Goal: Information Seeking & Learning: Check status

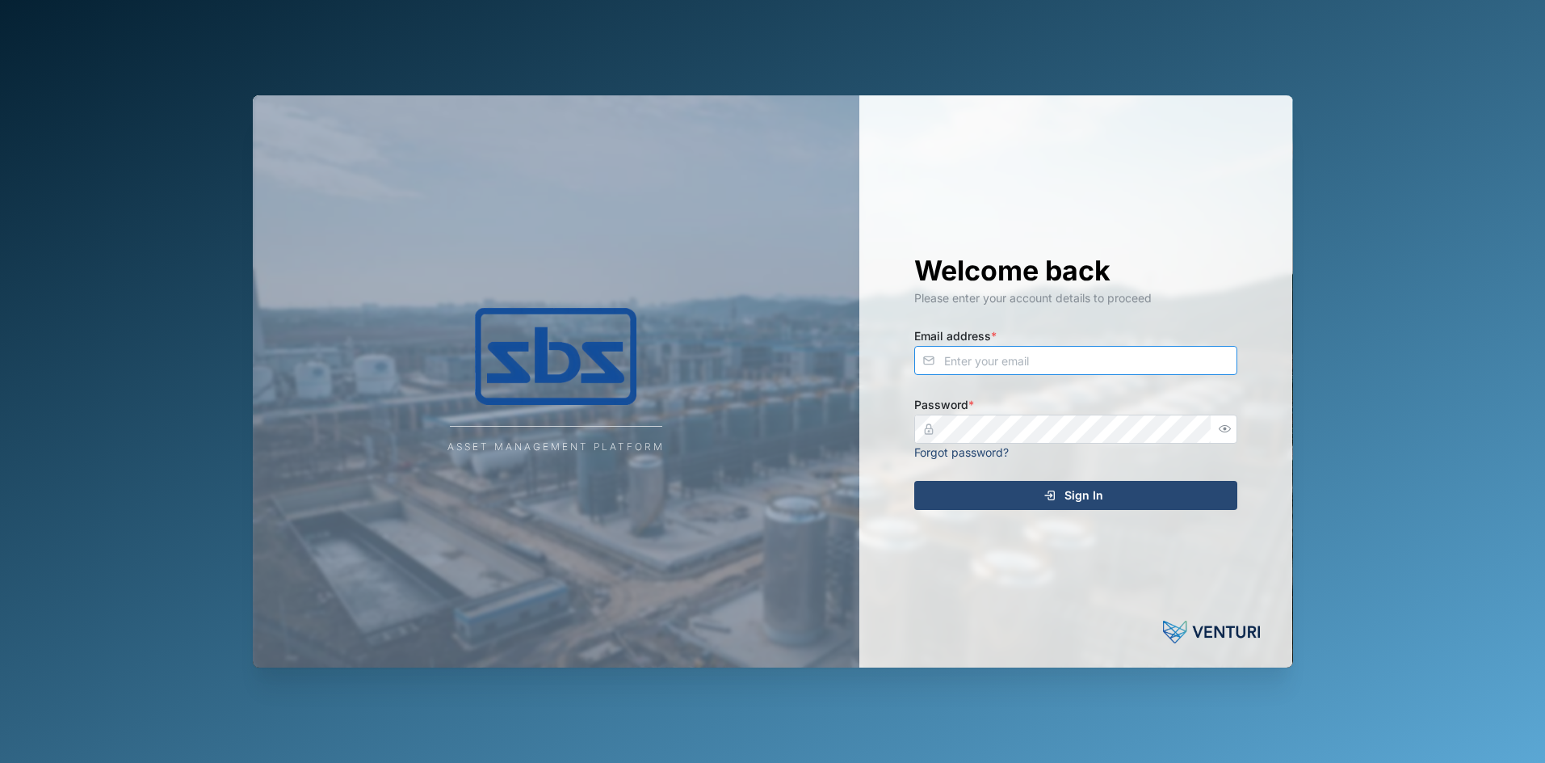
type input "dave@sbs.com.pg"
click at [1087, 496] on span "Sign In" at bounding box center [1084, 494] width 39 height 27
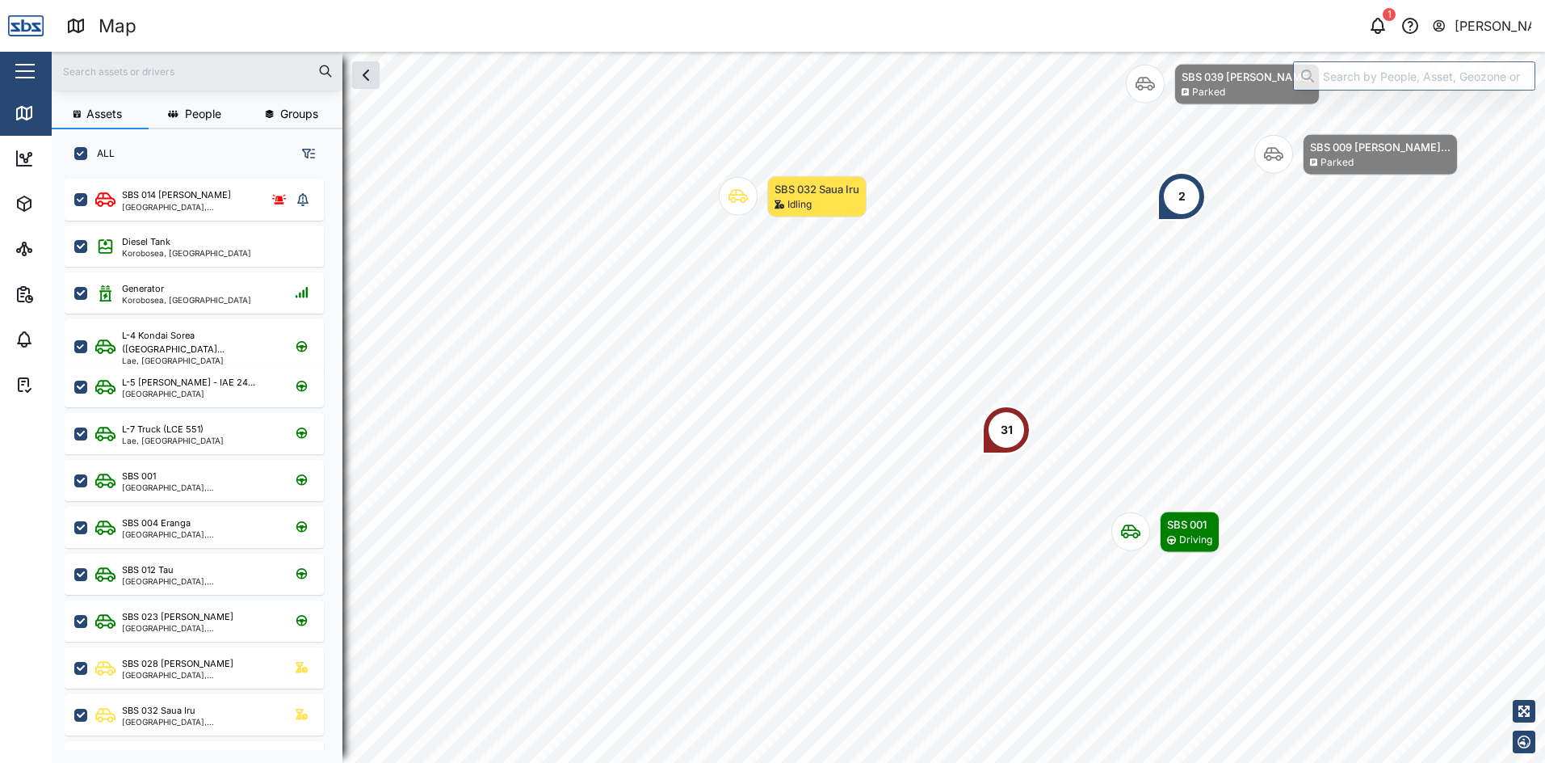
scroll to position [13, 13]
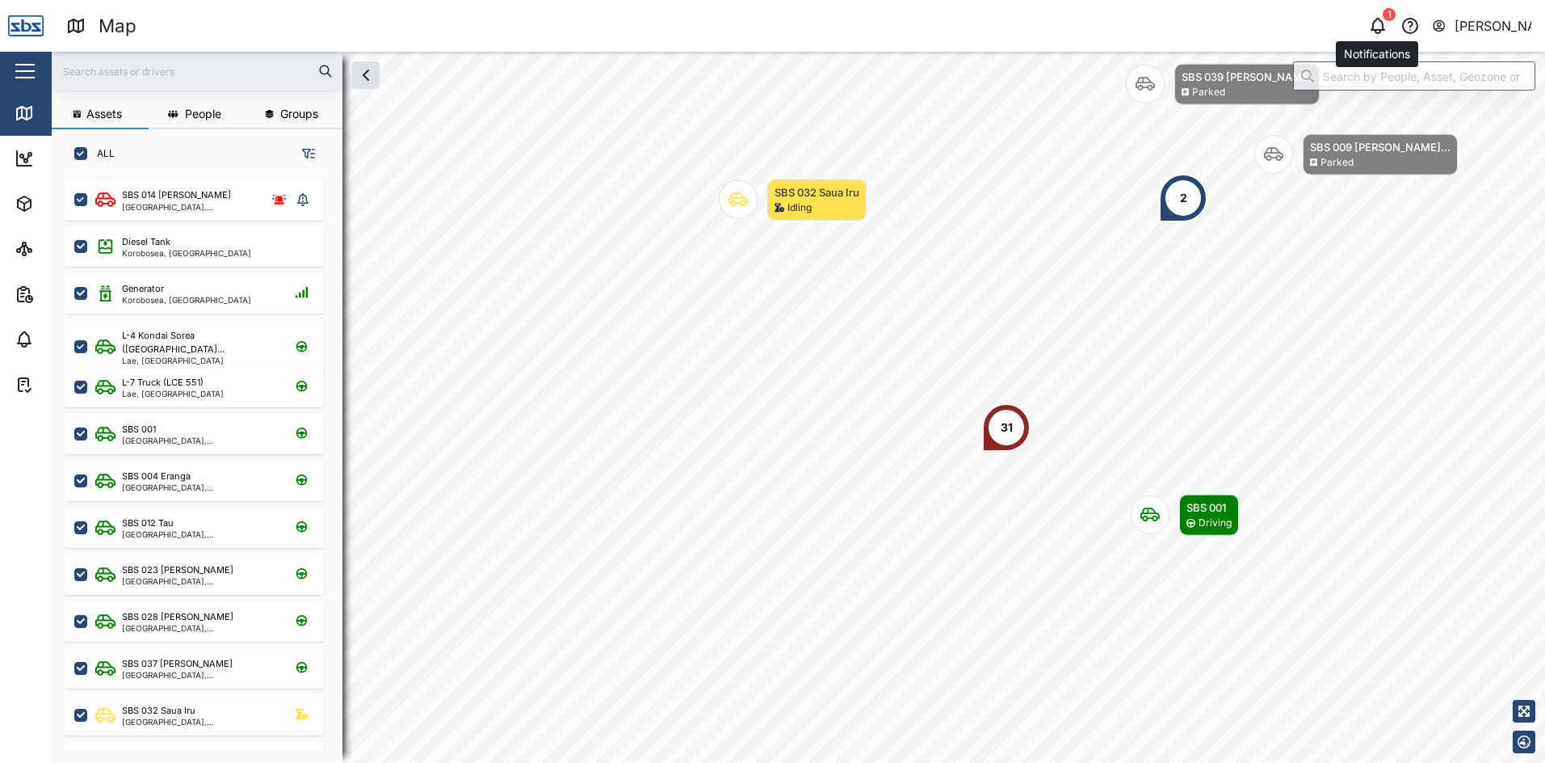
click at [1368, 29] on icon "button" at bounding box center [1377, 25] width 19 height 19
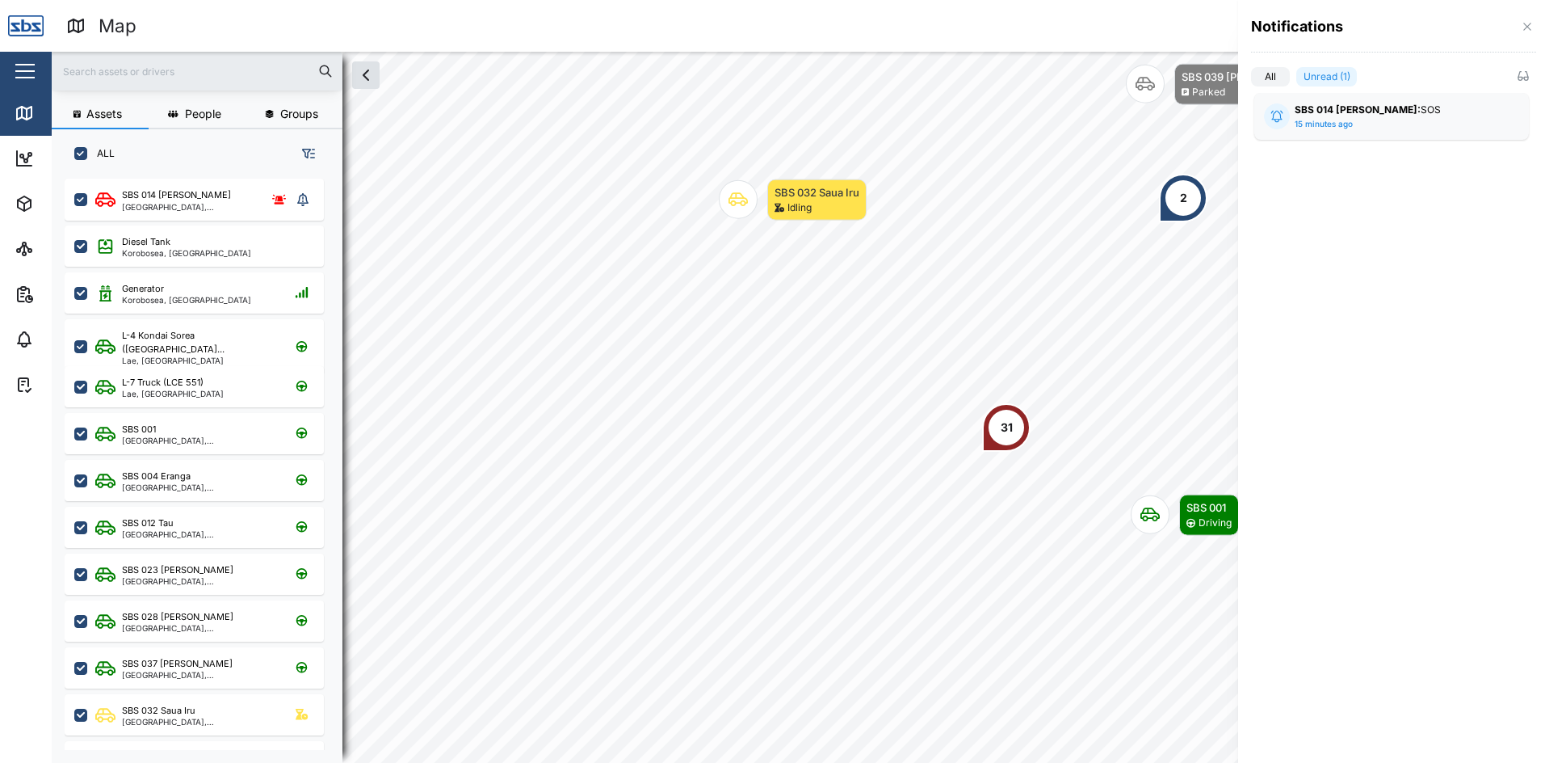
click at [1360, 119] on div "SBS 014 Henry: SOS 15 minutes ago" at bounding box center [1392, 116] width 194 height 27
click at [1526, 23] on icon "button" at bounding box center [1527, 26] width 13 height 13
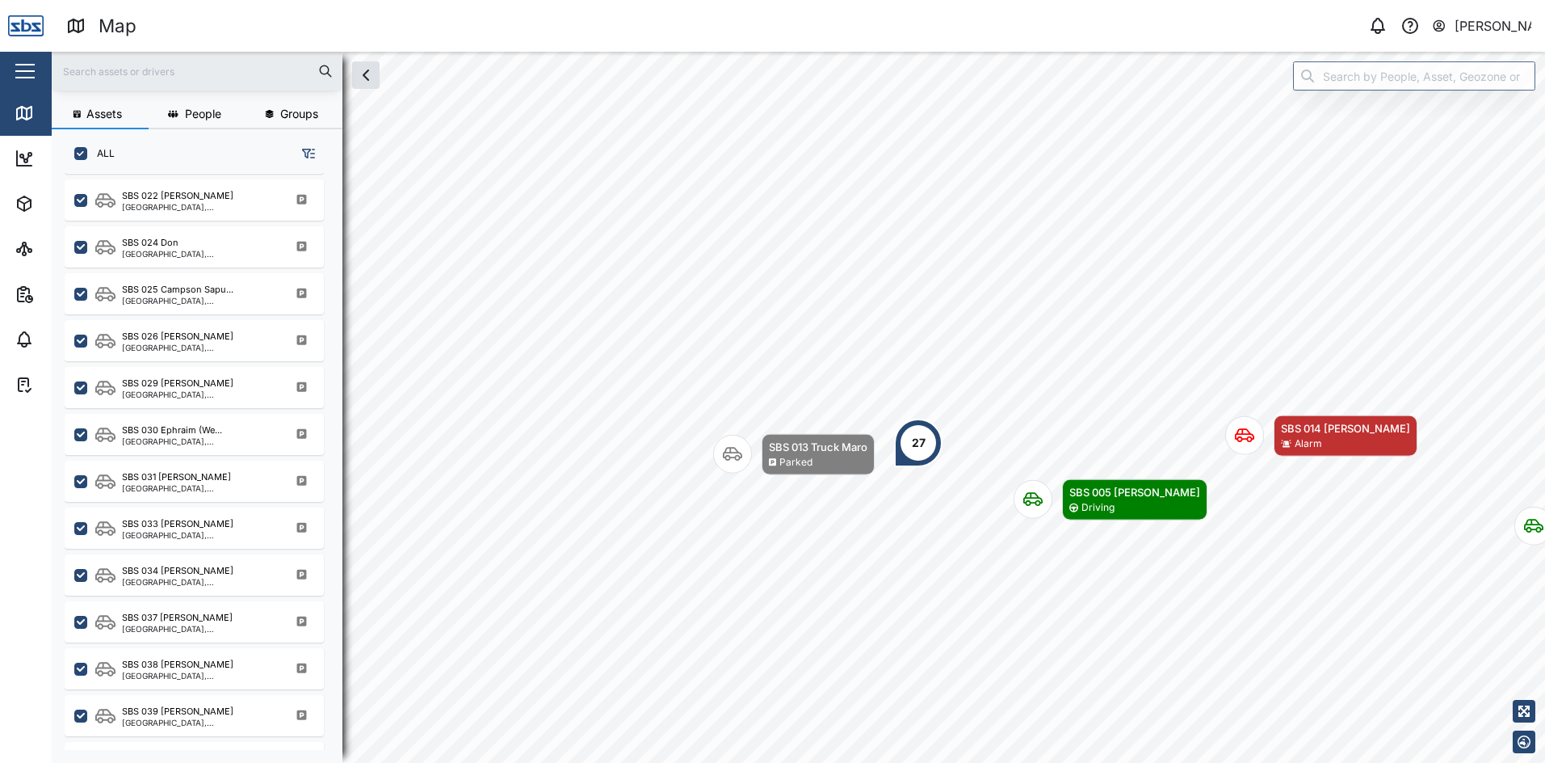
scroll to position [1578, 0]
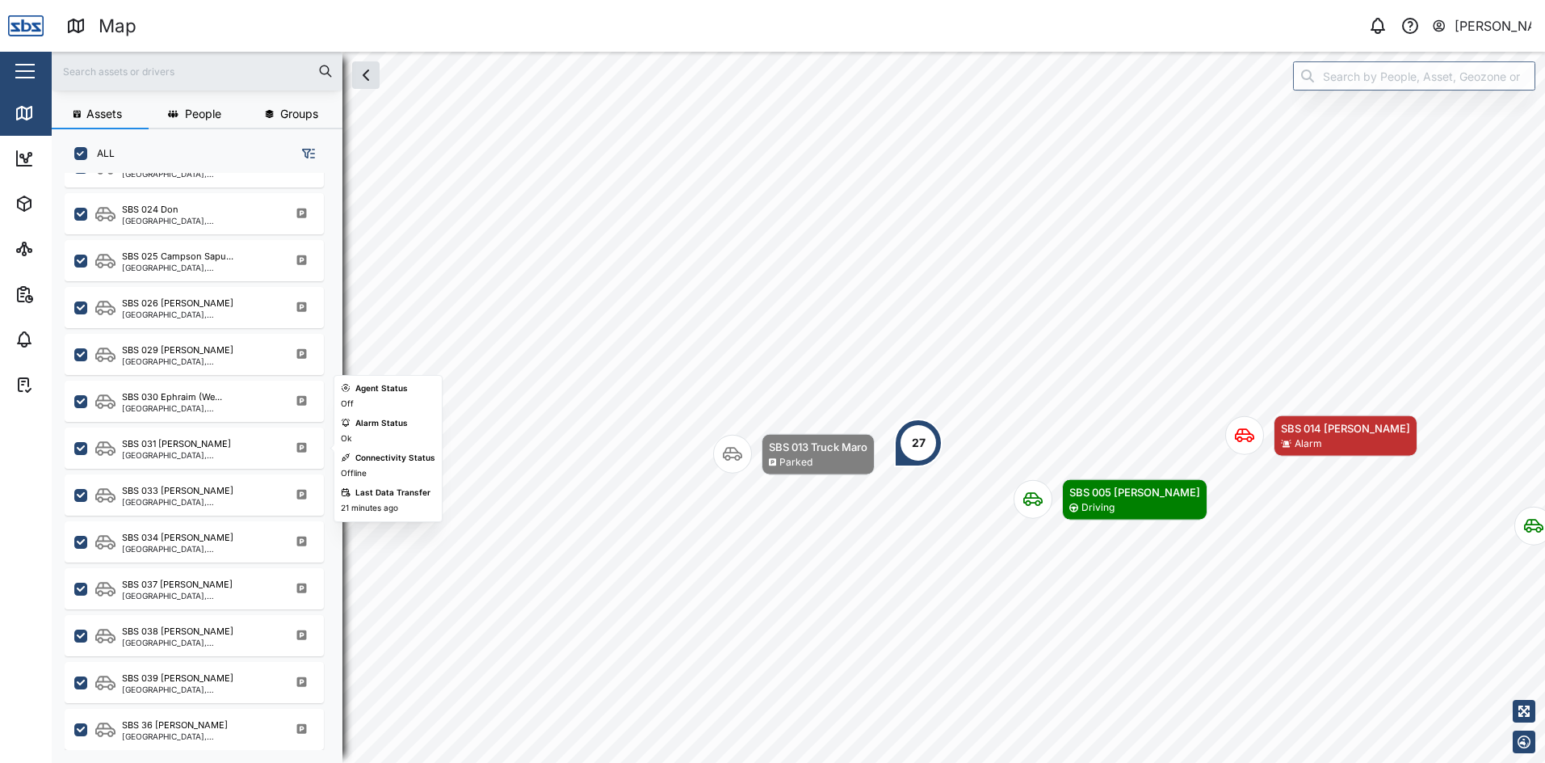
click at [176, 453] on div "[GEOGRAPHIC_DATA], [GEOGRAPHIC_DATA]" at bounding box center [199, 455] width 154 height 8
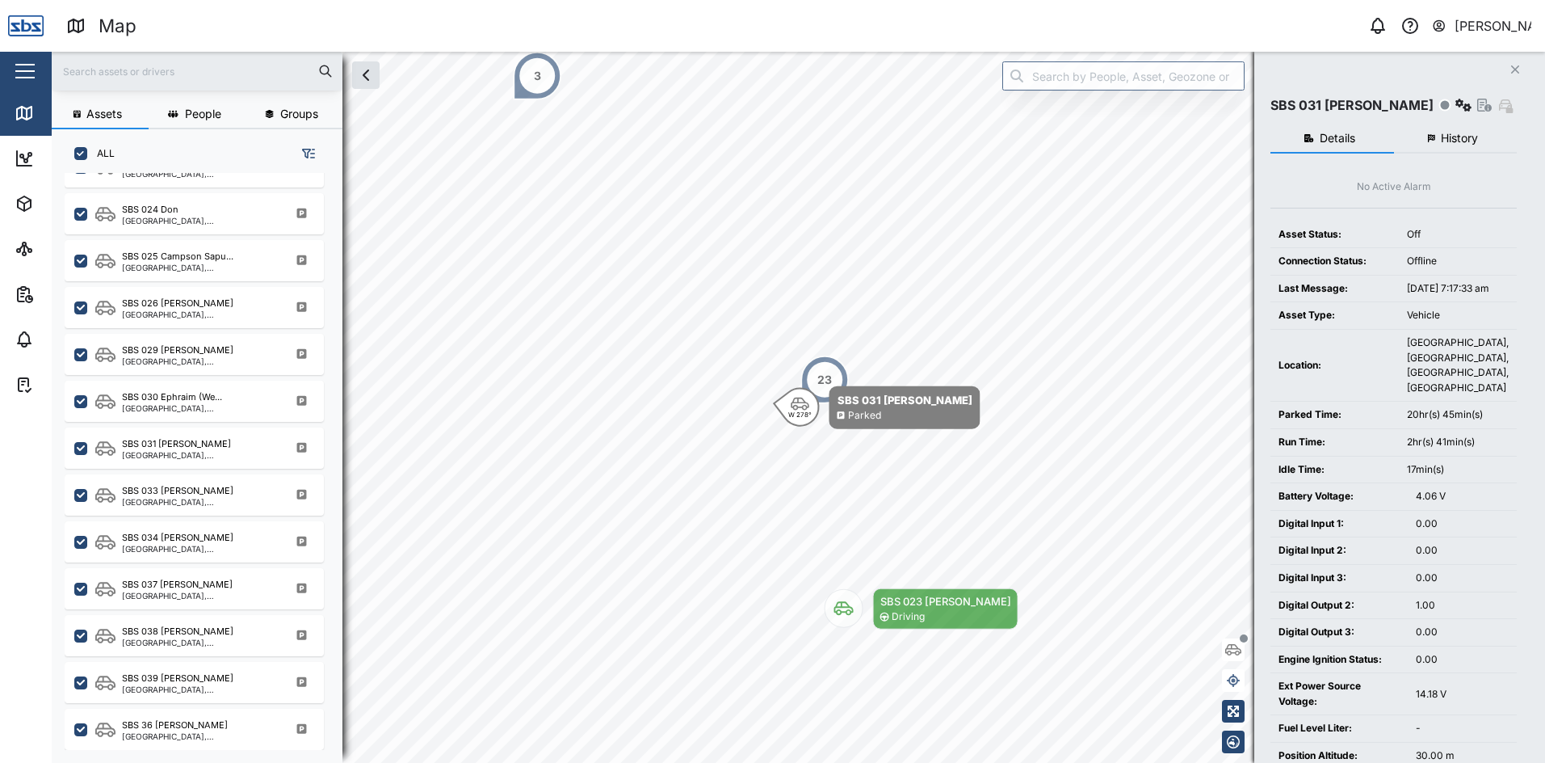
click at [1461, 134] on span "History" at bounding box center [1459, 137] width 37 height 11
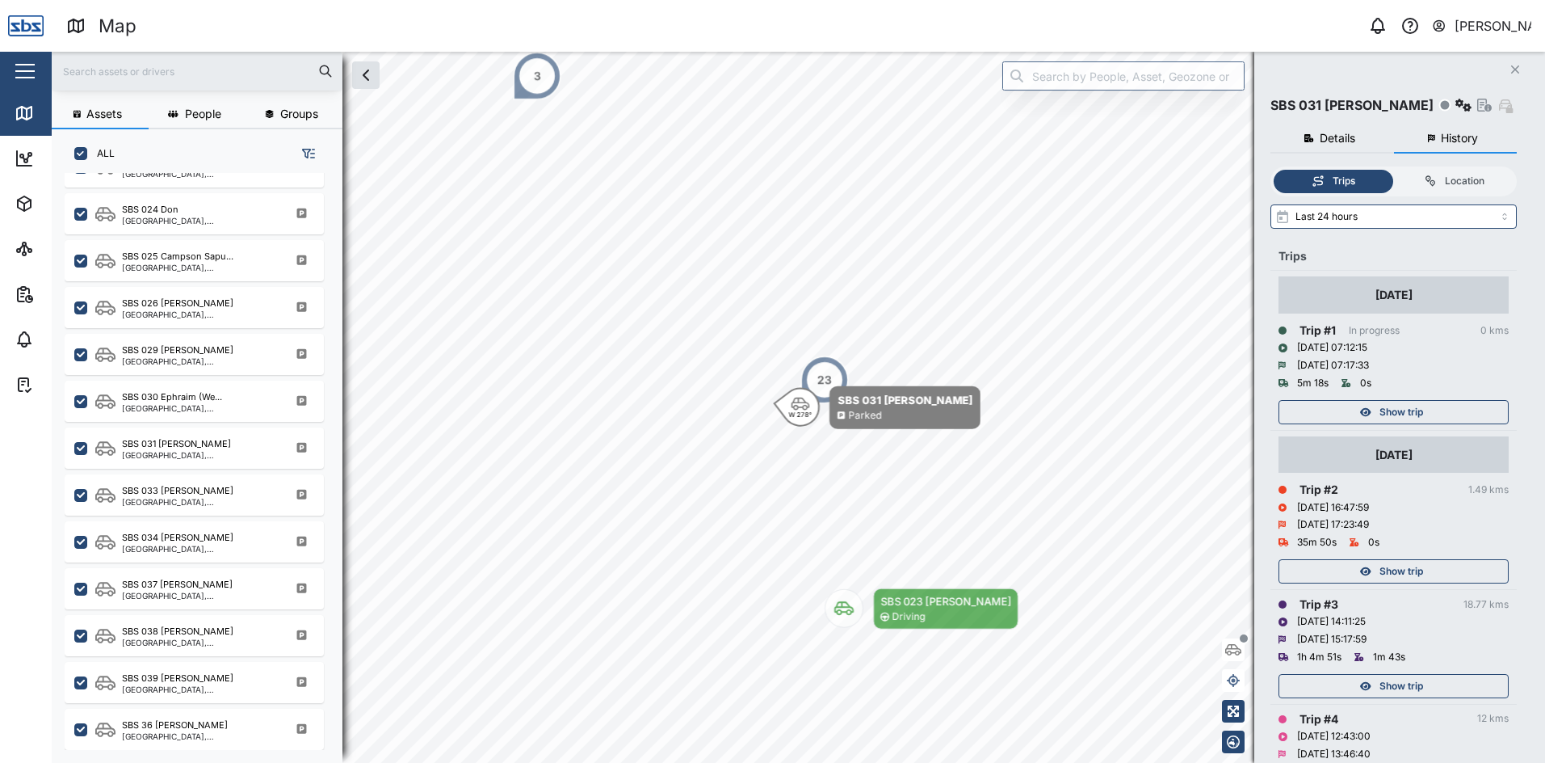
click at [1386, 570] on span "Show trip" at bounding box center [1402, 571] width 44 height 23
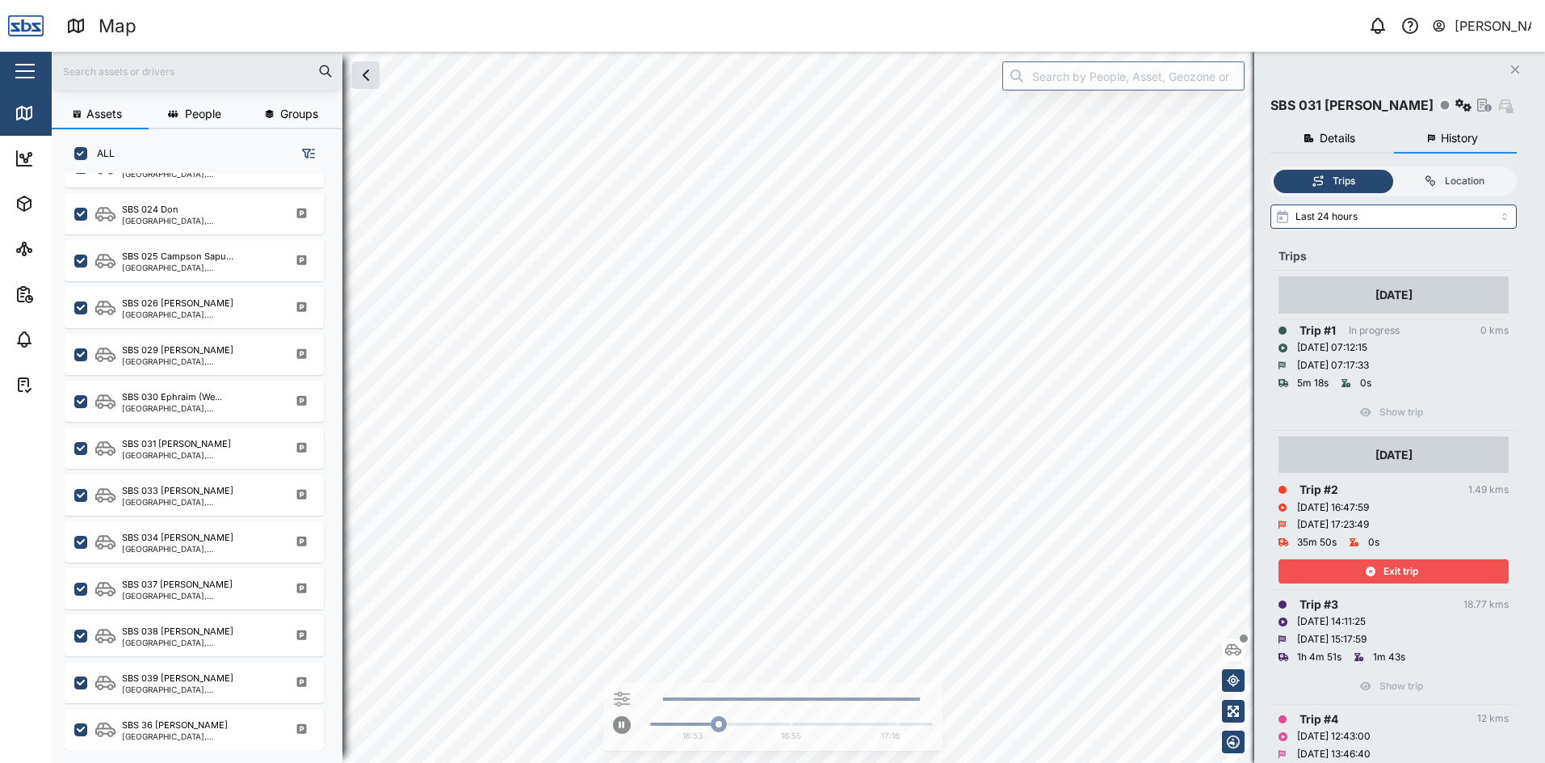
click at [1386, 570] on span "Exit trip" at bounding box center [1401, 571] width 35 height 23
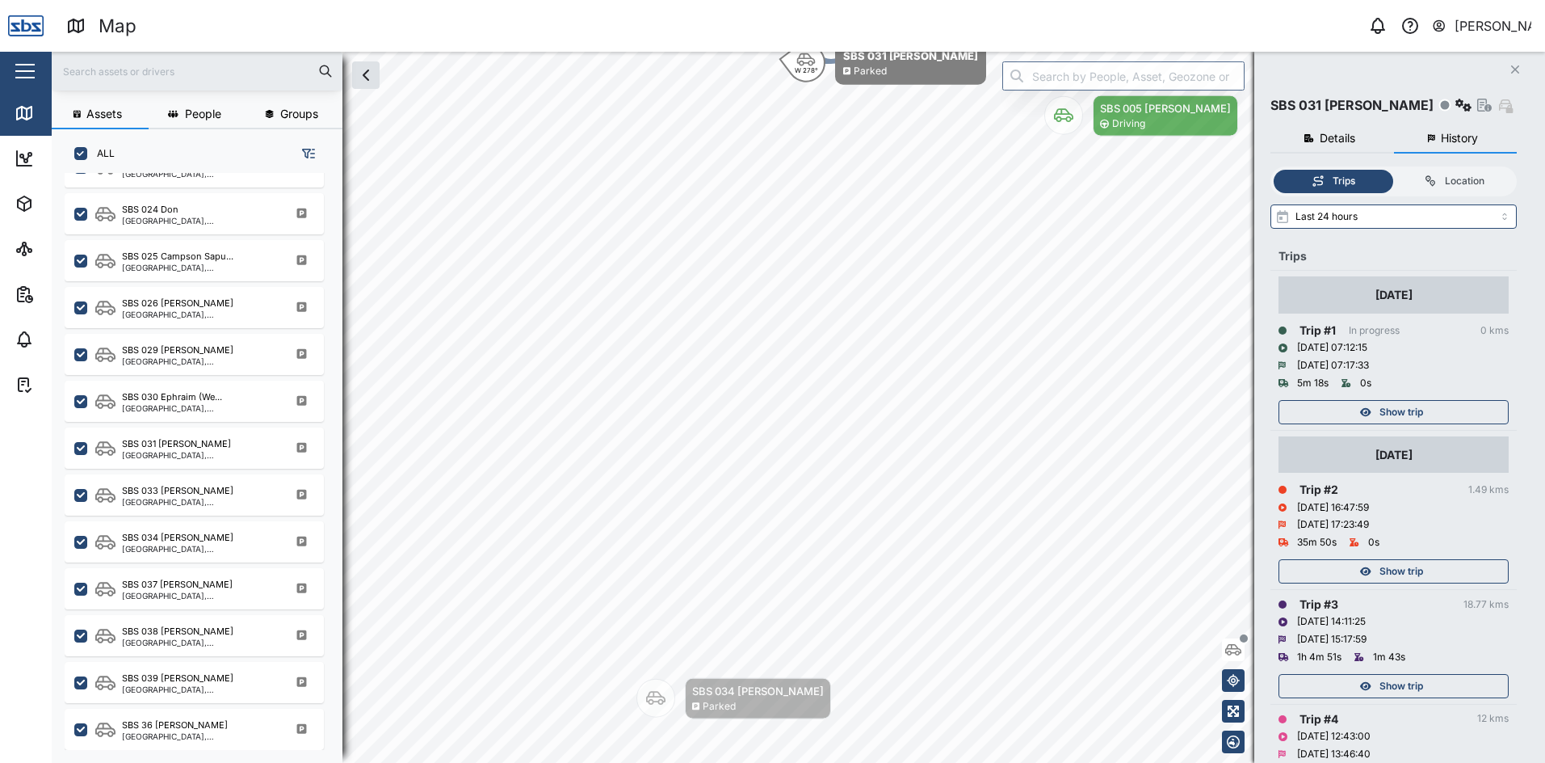
click at [1387, 408] on span "Show trip" at bounding box center [1402, 412] width 44 height 23
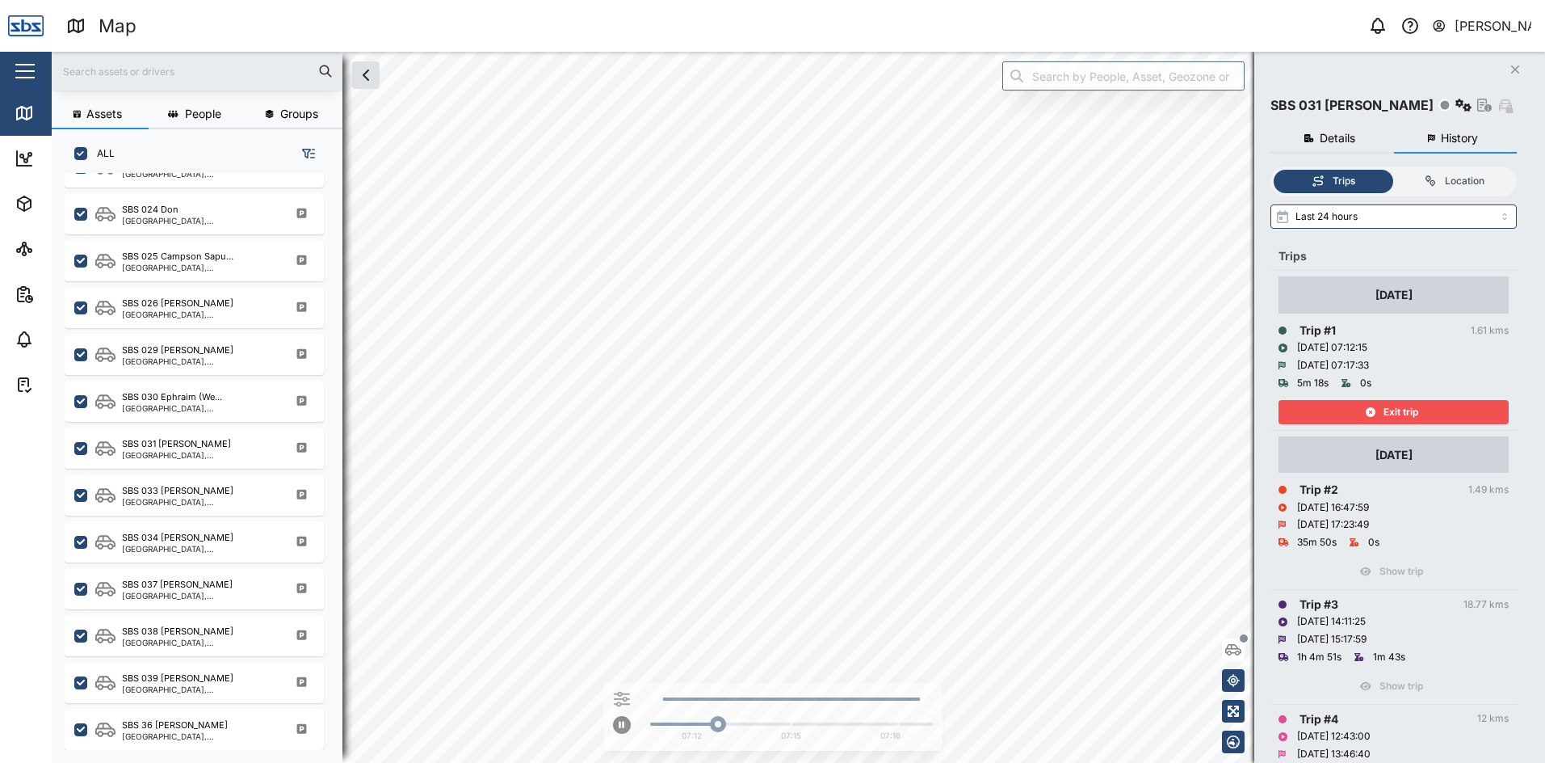
click at [1387, 408] on span "Exit trip" at bounding box center [1401, 412] width 35 height 23
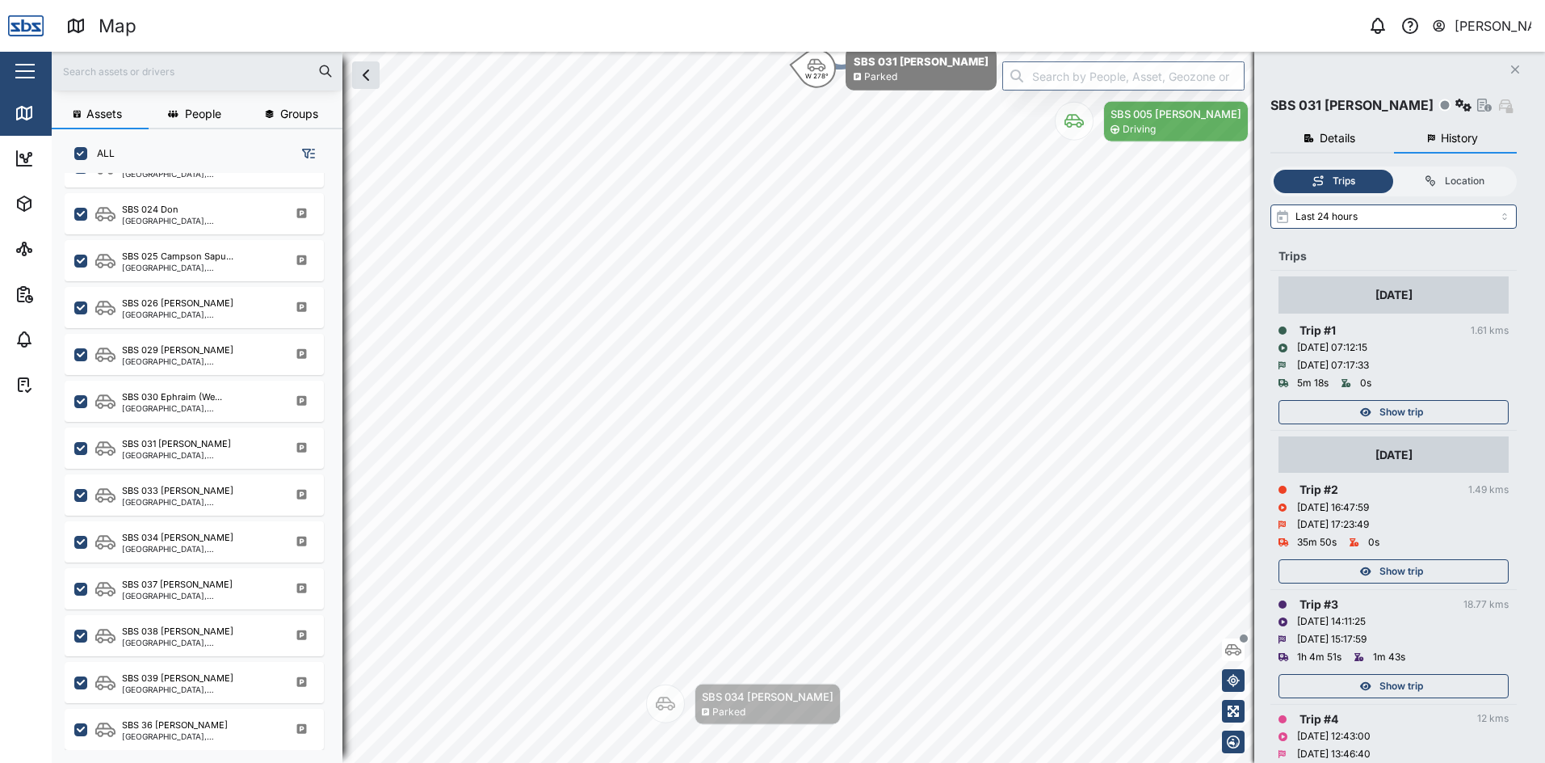
click at [1514, 69] on icon "button" at bounding box center [1515, 69] width 8 height 8
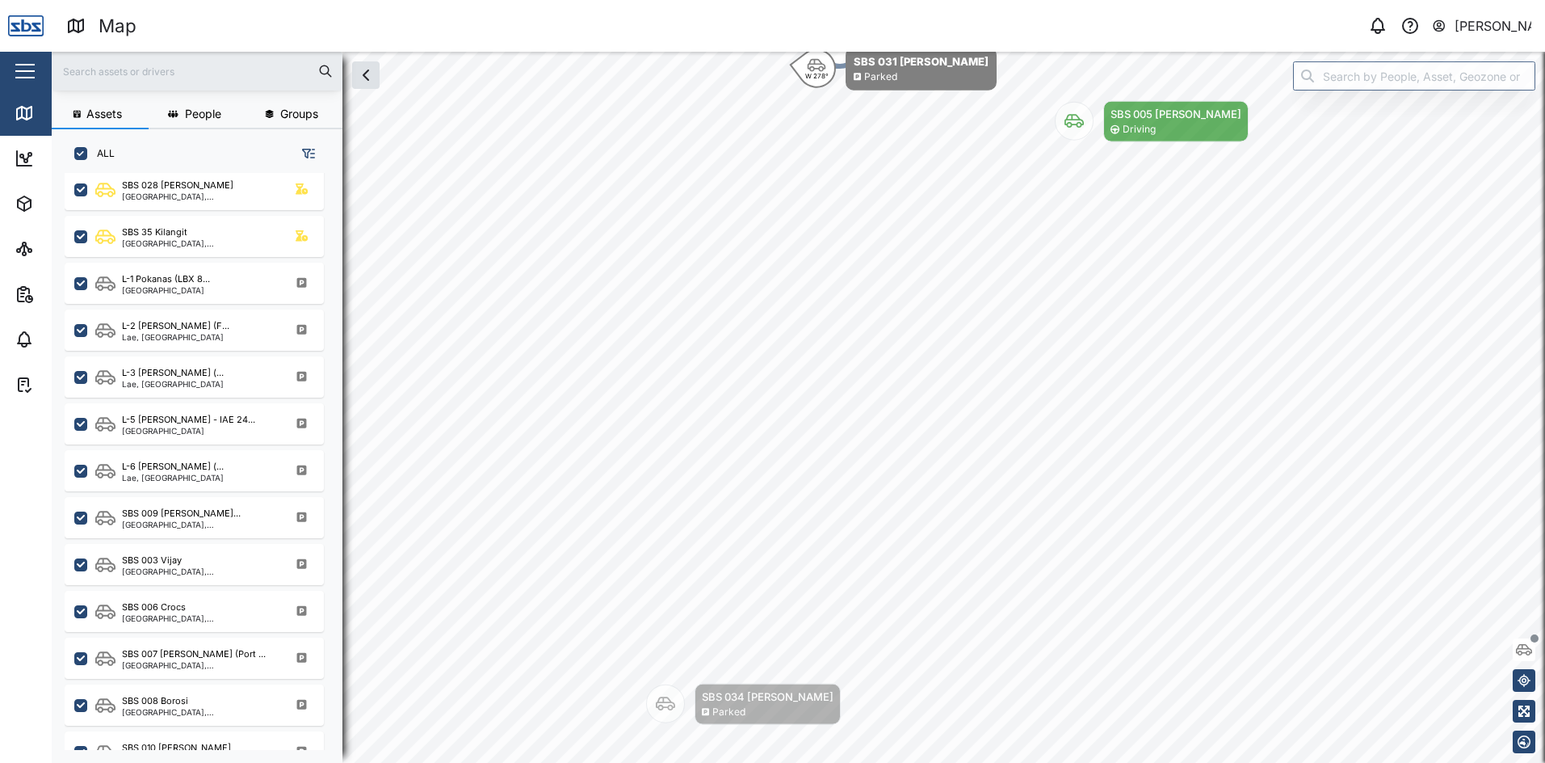
scroll to position [485, 0]
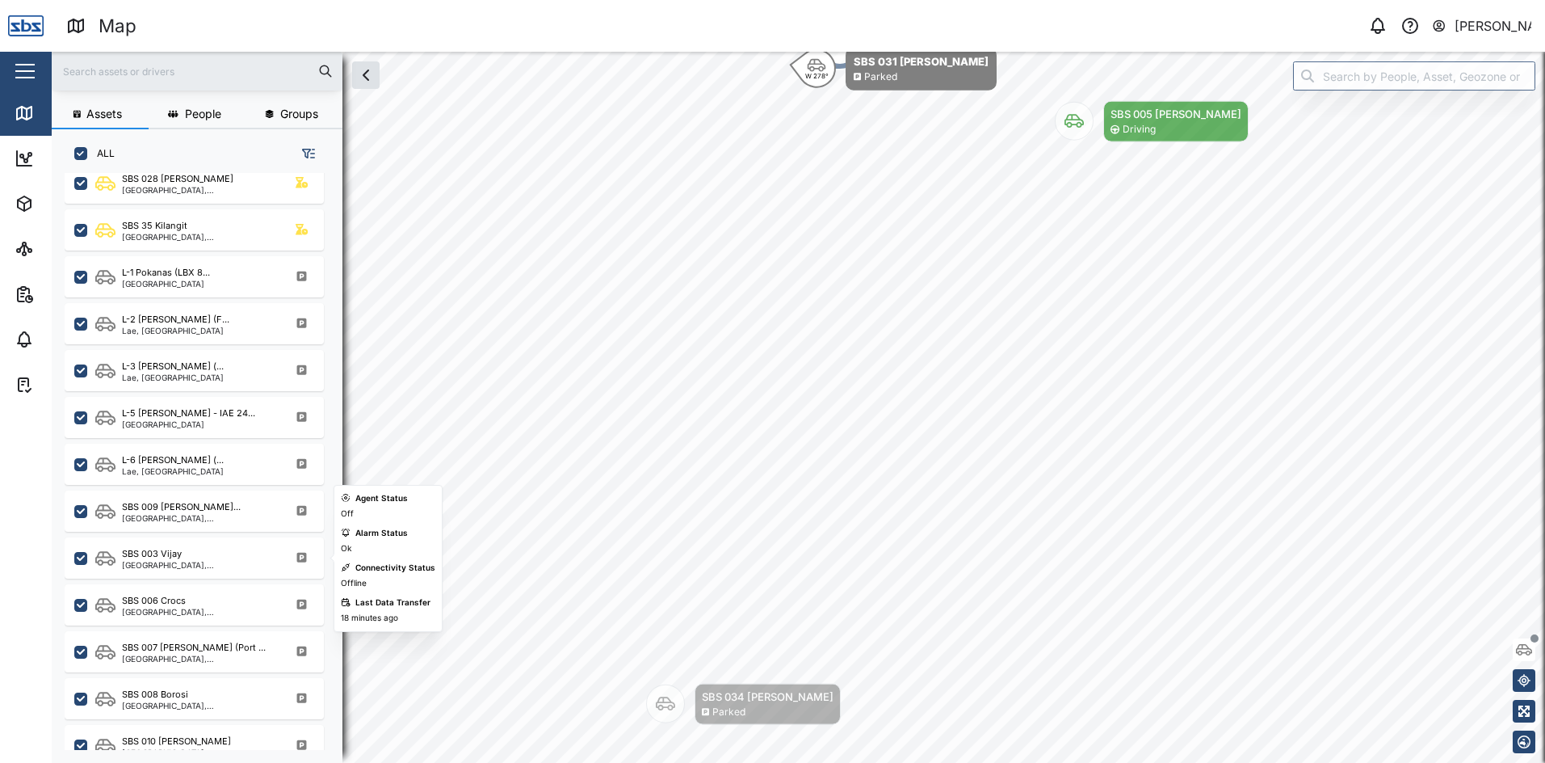
click at [216, 571] on div "SBS 003 Vijay Port Moresby, Southern Region" at bounding box center [194, 557] width 259 height 41
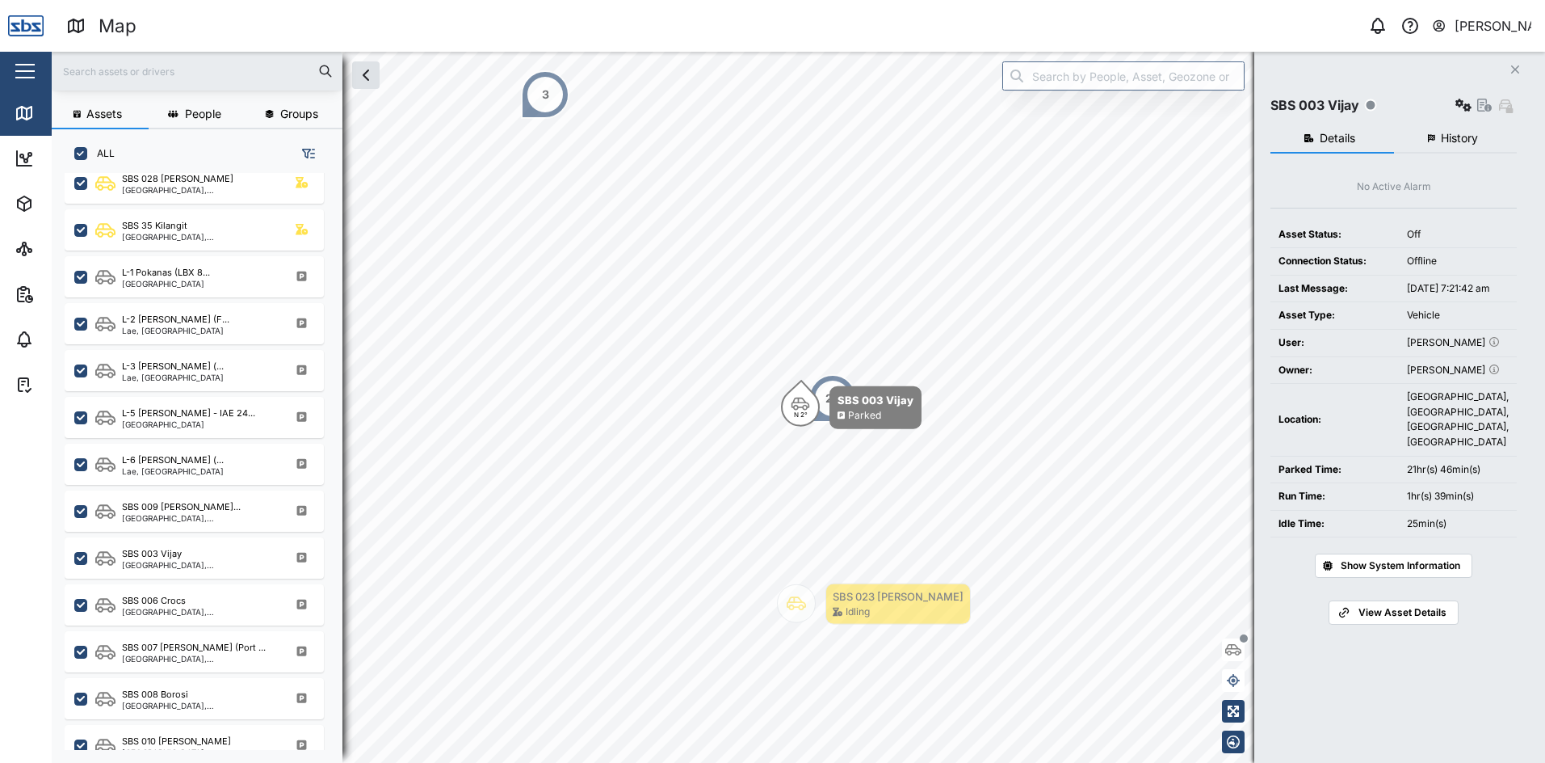
click at [1455, 141] on span "History" at bounding box center [1459, 137] width 37 height 11
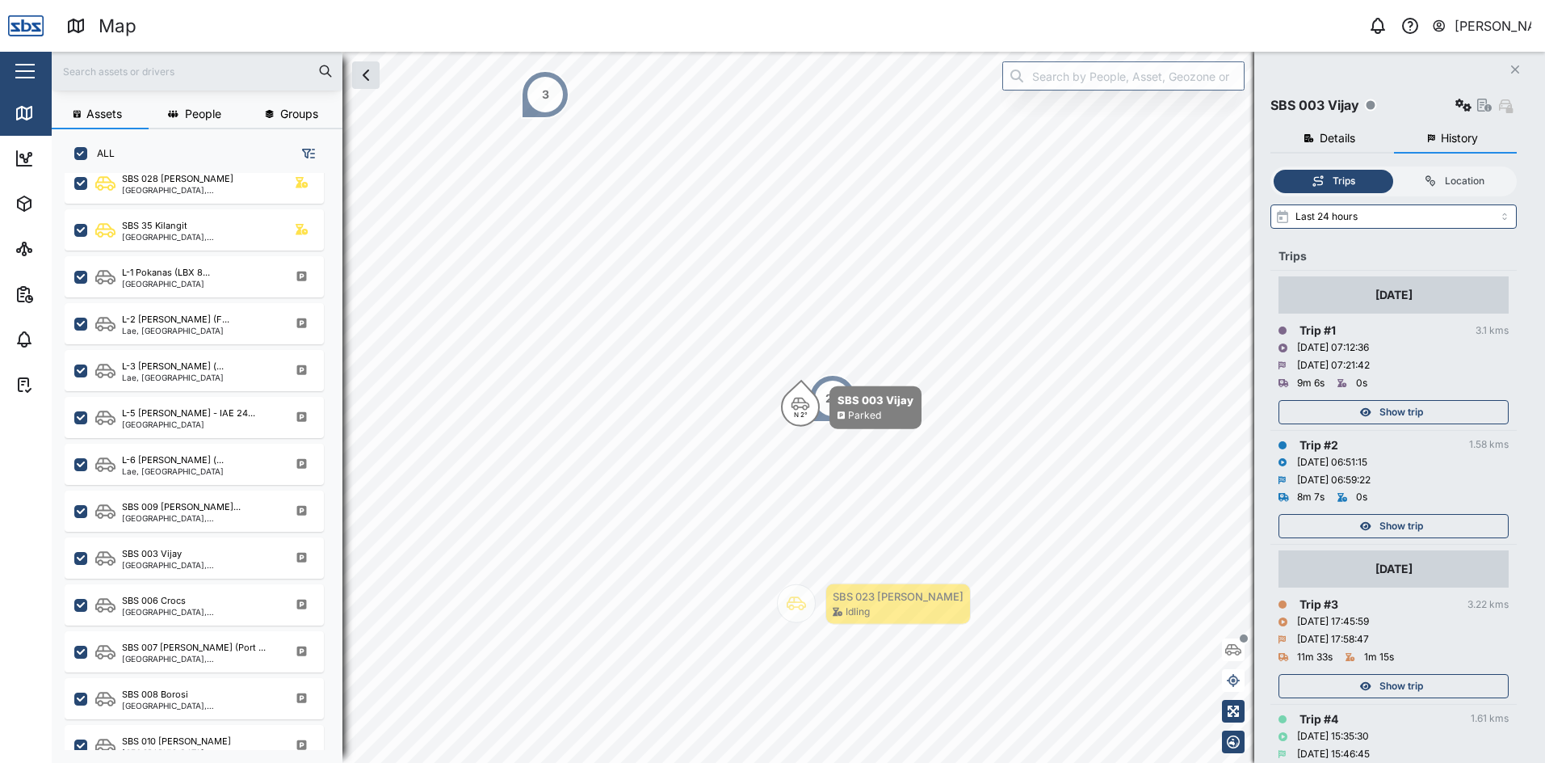
click at [1436, 521] on div "Show trip" at bounding box center [1392, 526] width 210 height 23
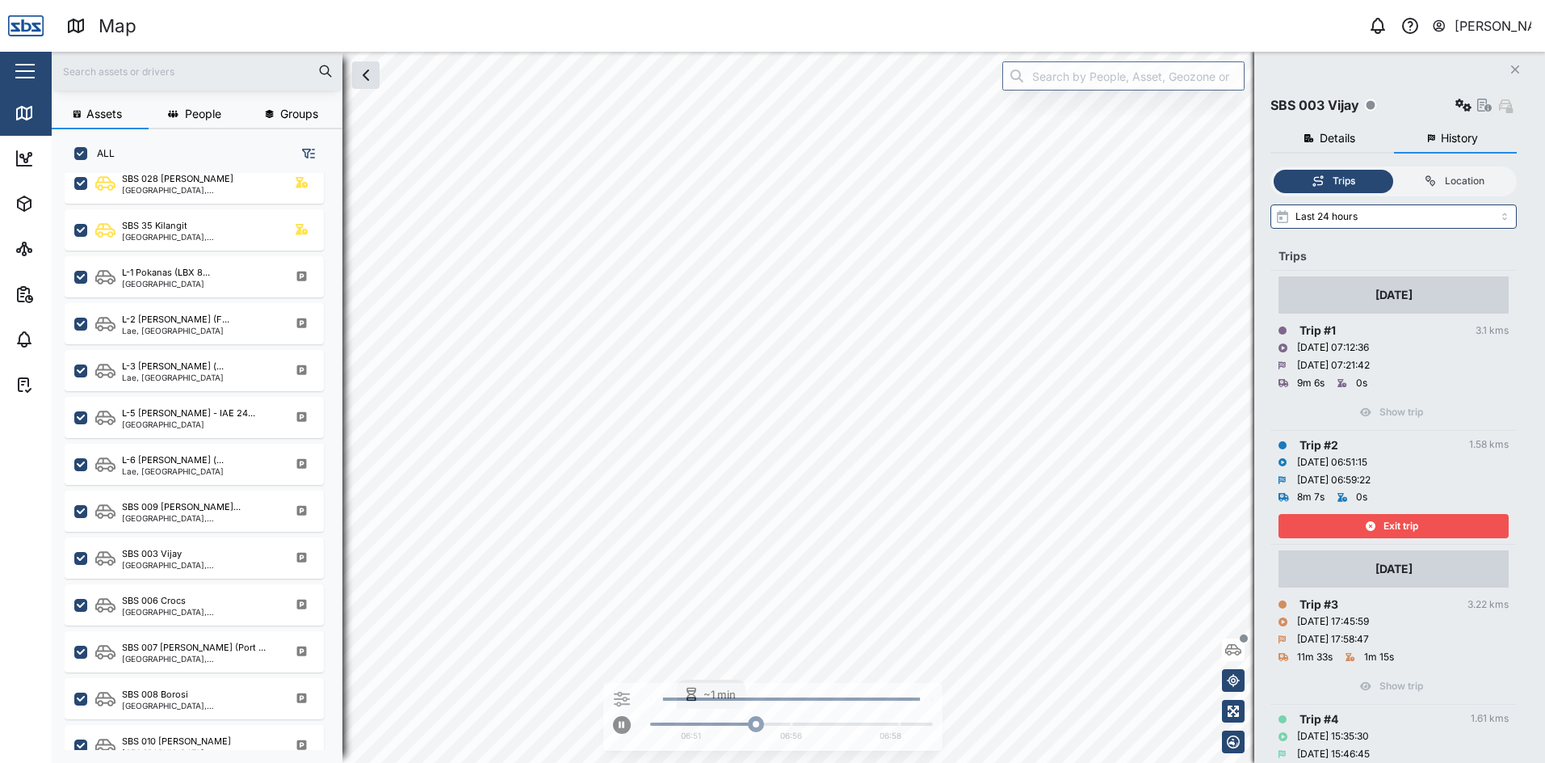
click at [1436, 521] on div "Exit trip" at bounding box center [1392, 526] width 210 height 23
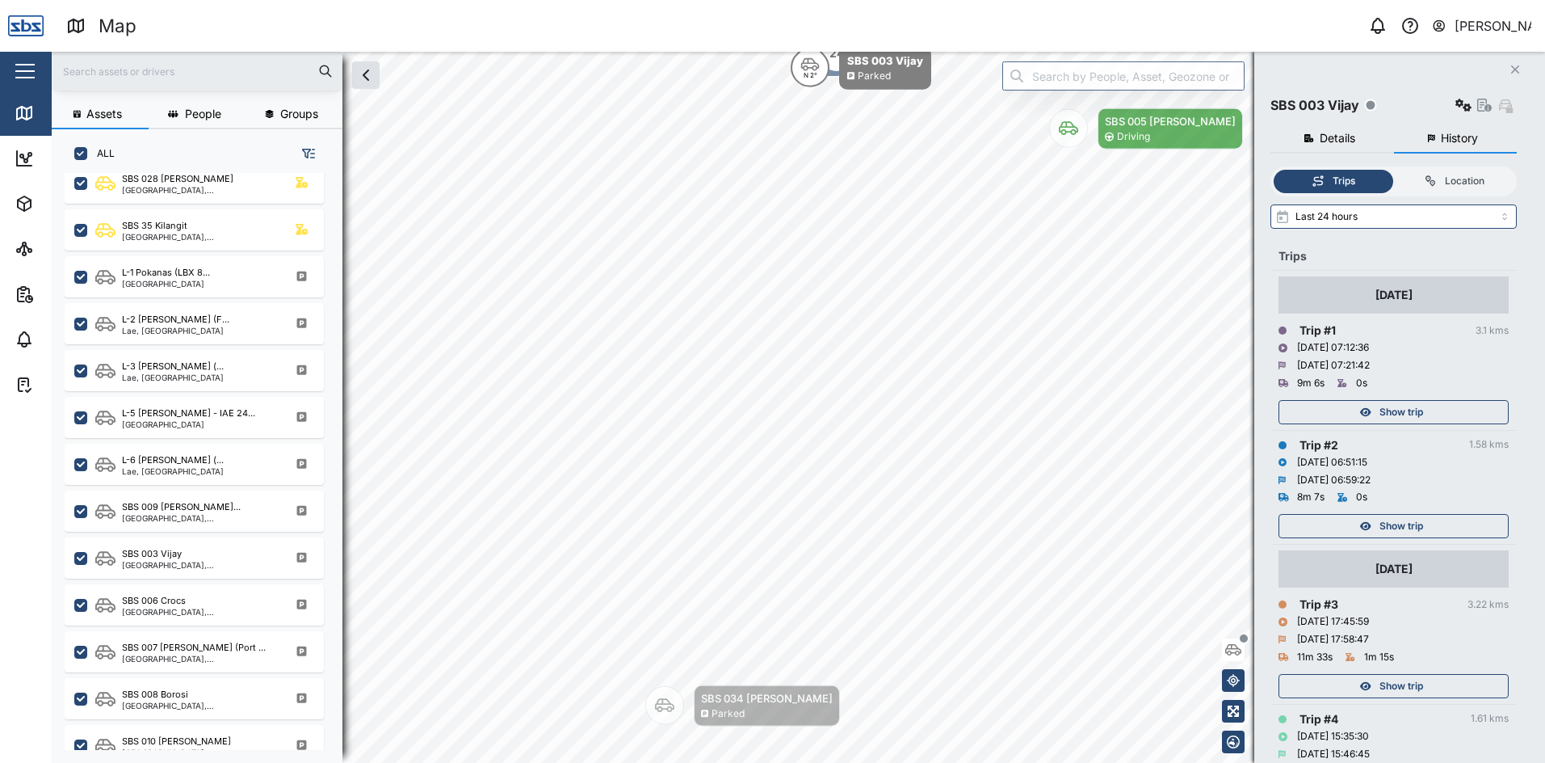
click at [1438, 417] on div "Show trip" at bounding box center [1392, 412] width 210 height 23
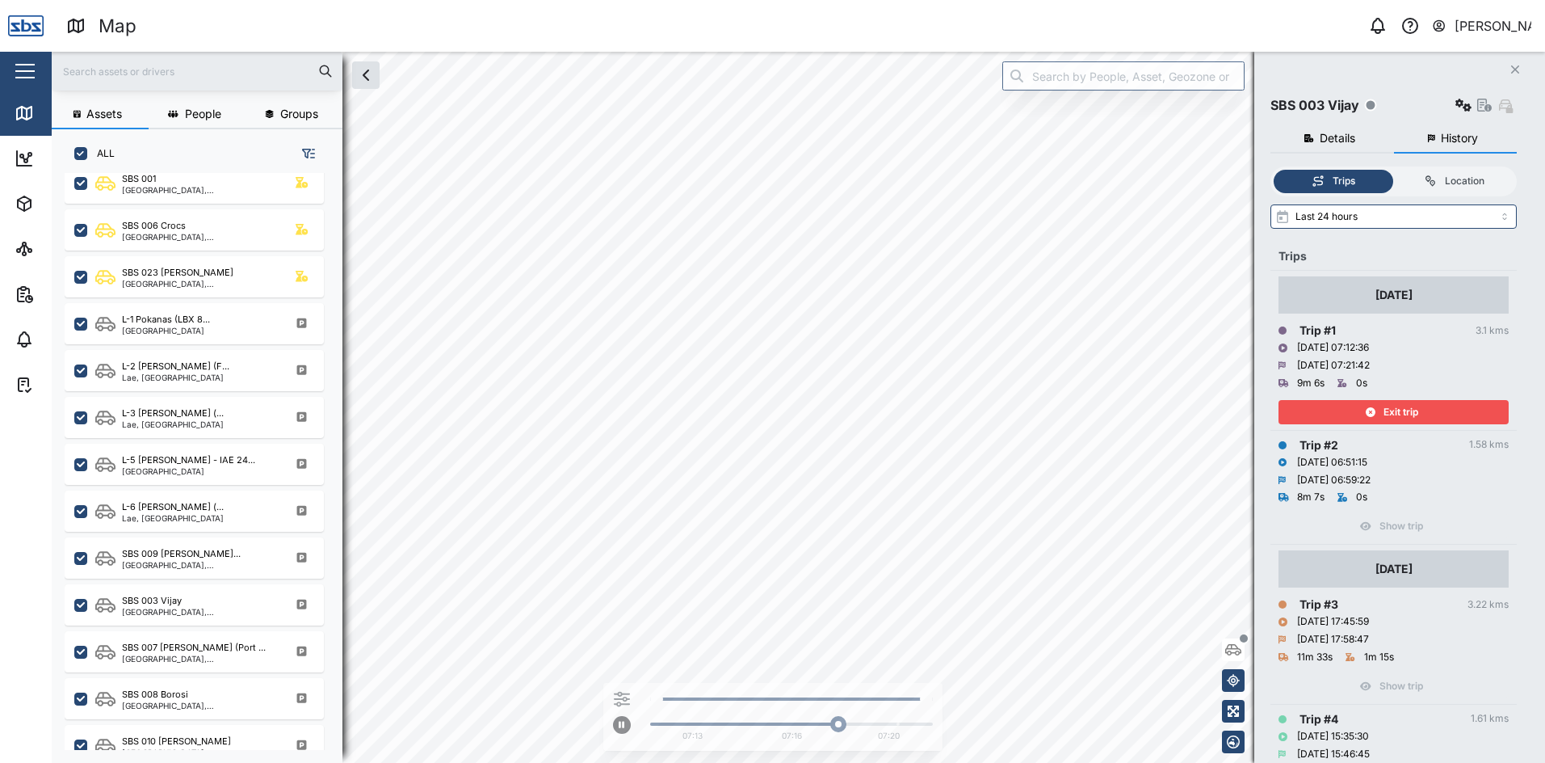
click at [1520, 69] on button "Close" at bounding box center [1515, 69] width 23 height 23
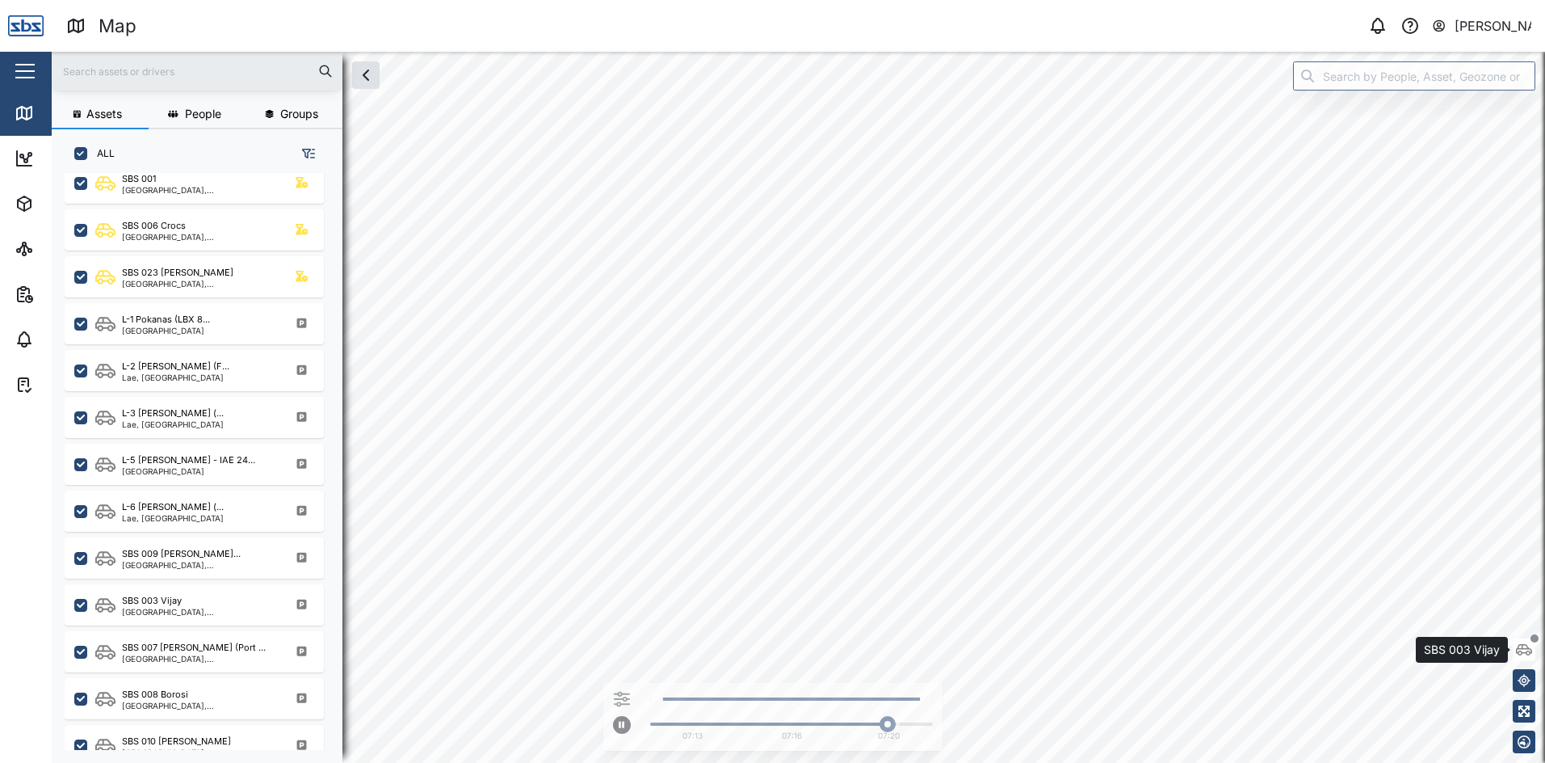
click at [1522, 653] on icon "button" at bounding box center [1524, 649] width 16 height 13
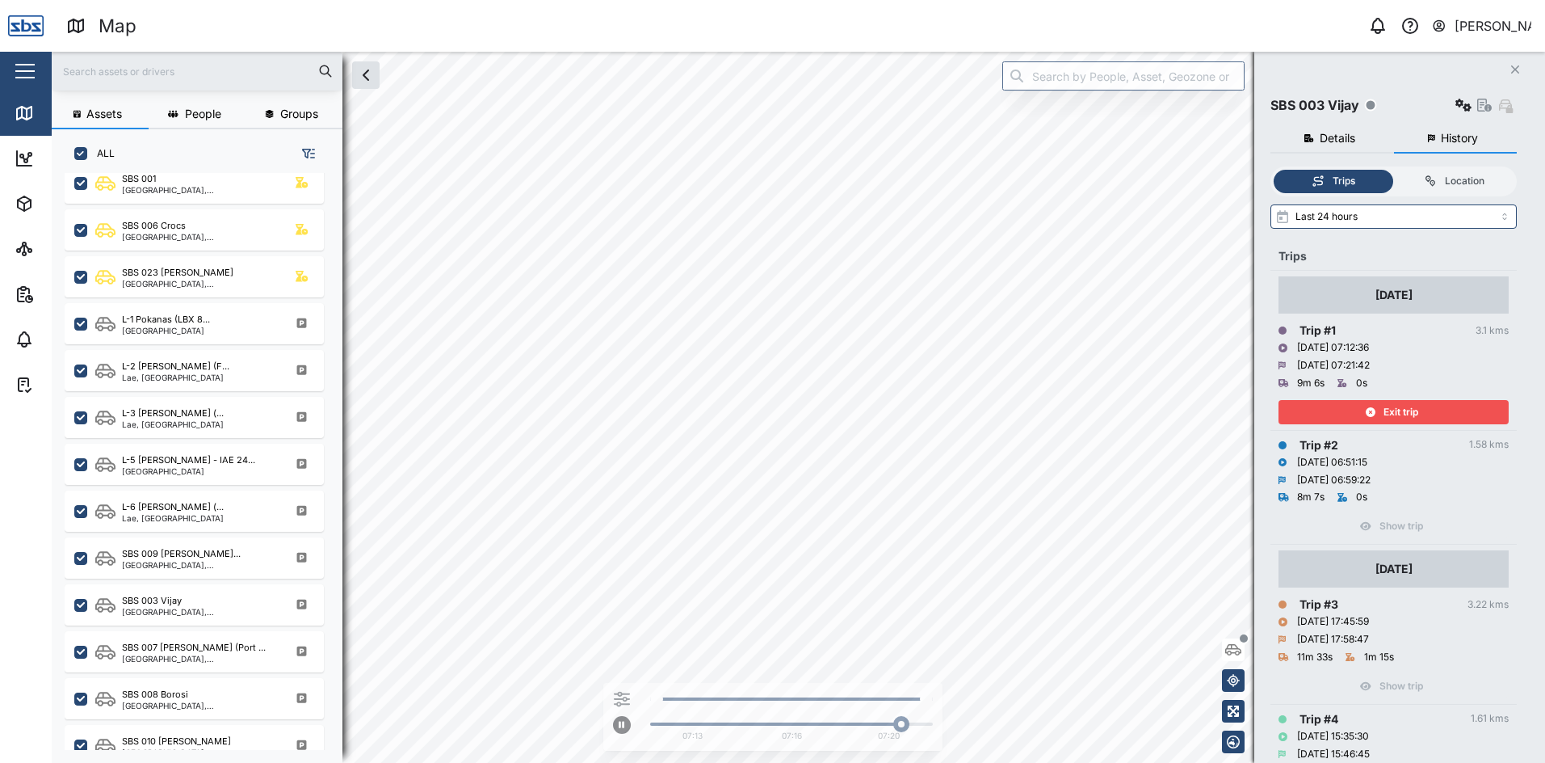
click at [1445, 403] on div "Exit trip" at bounding box center [1392, 412] width 210 height 23
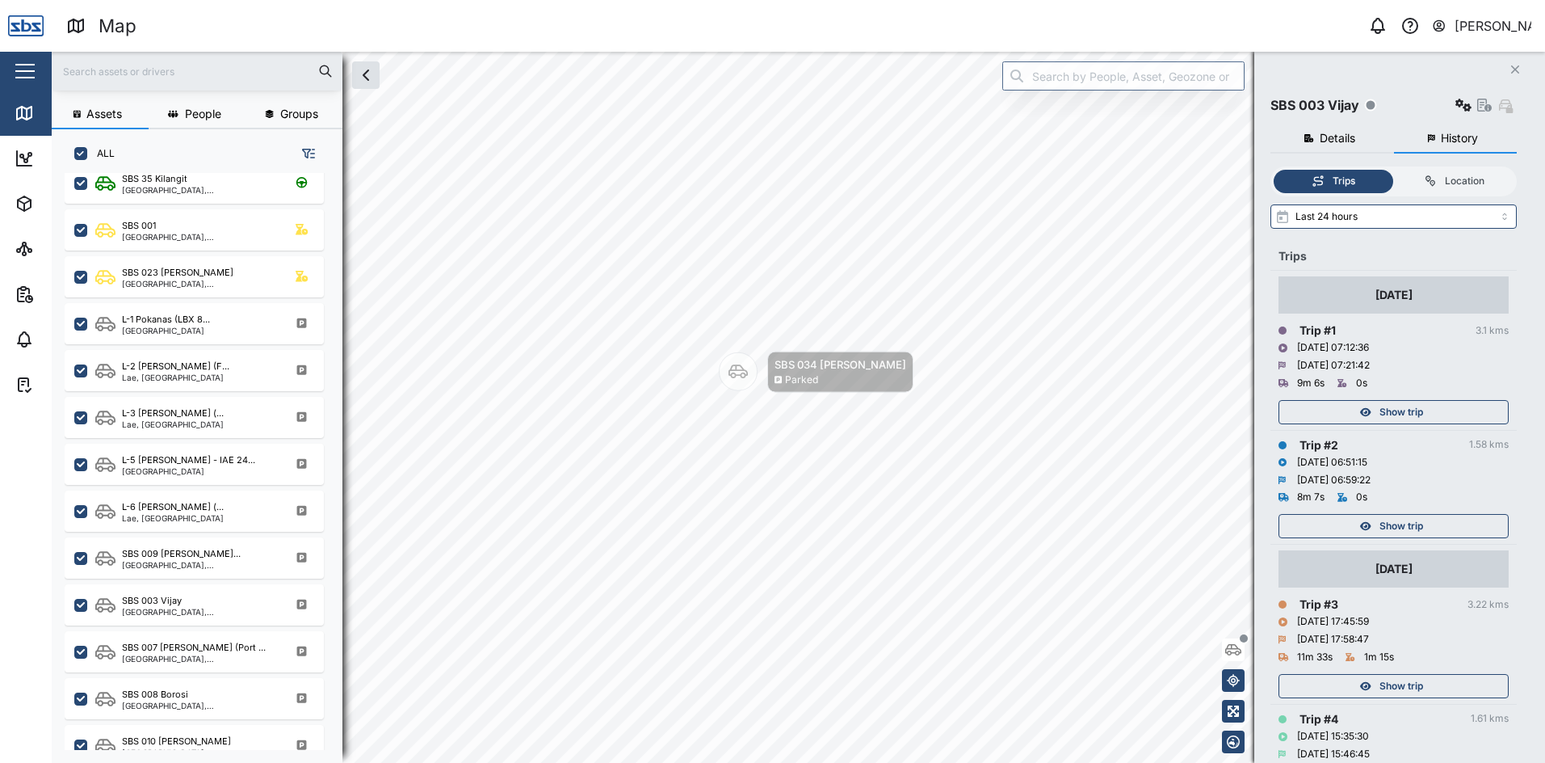
click at [1511, 69] on icon "Close" at bounding box center [1516, 69] width 10 height 13
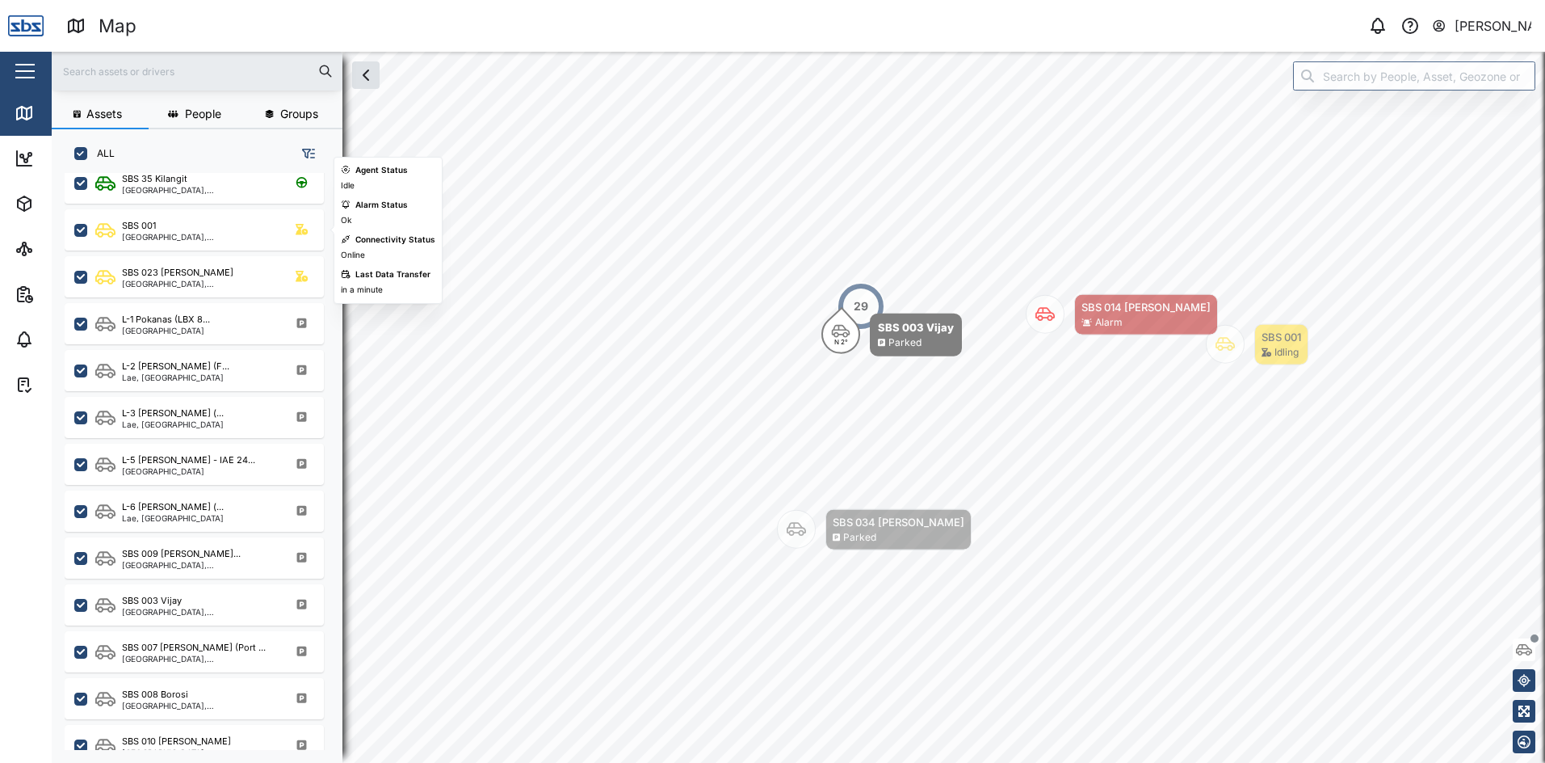
click at [195, 237] on div "[GEOGRAPHIC_DATA], [GEOGRAPHIC_DATA]" at bounding box center [199, 237] width 154 height 8
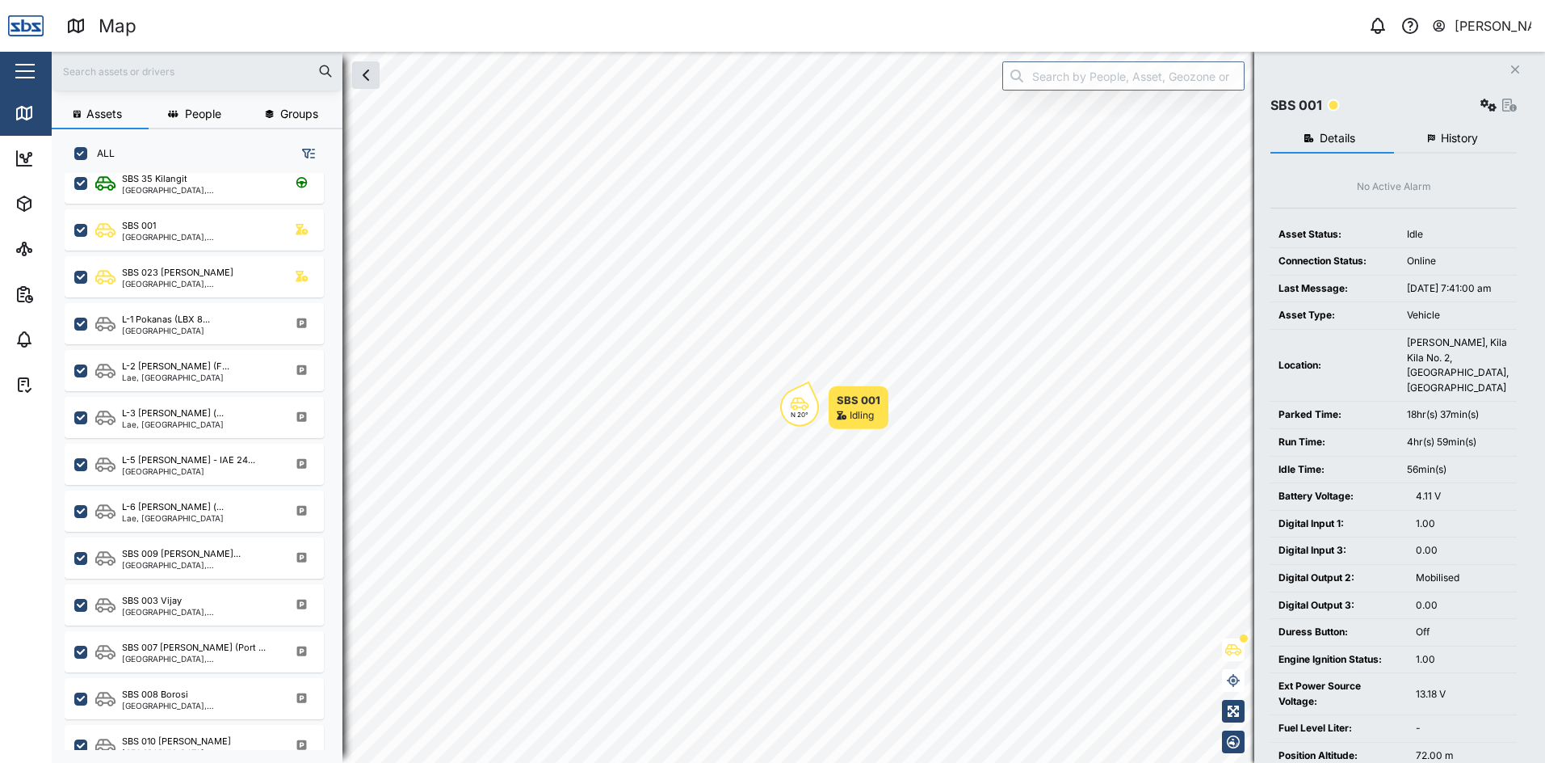
click at [1436, 136] on button "History" at bounding box center [1456, 138] width 124 height 29
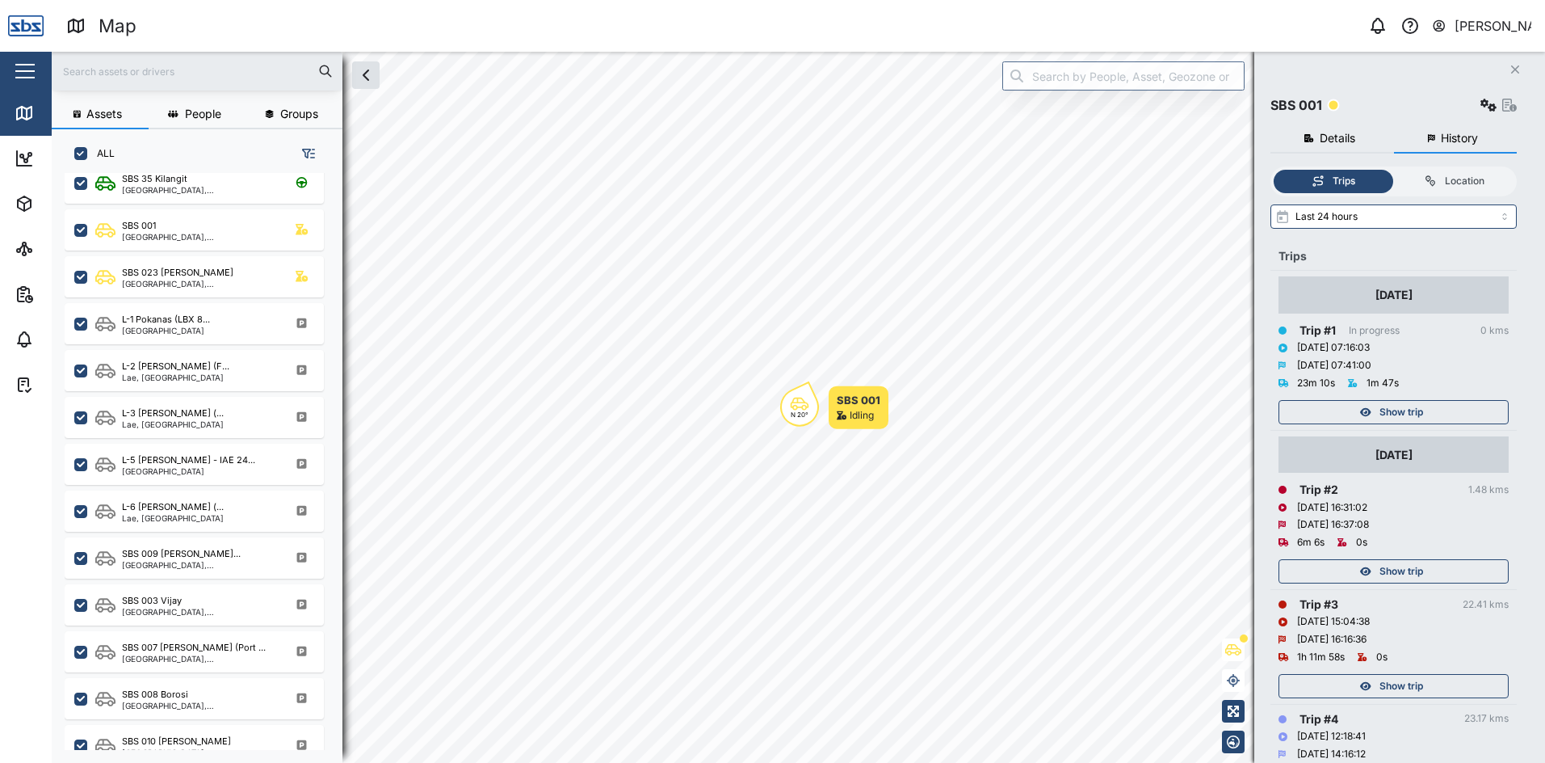
click at [1423, 406] on span "Show trip" at bounding box center [1402, 412] width 44 height 23
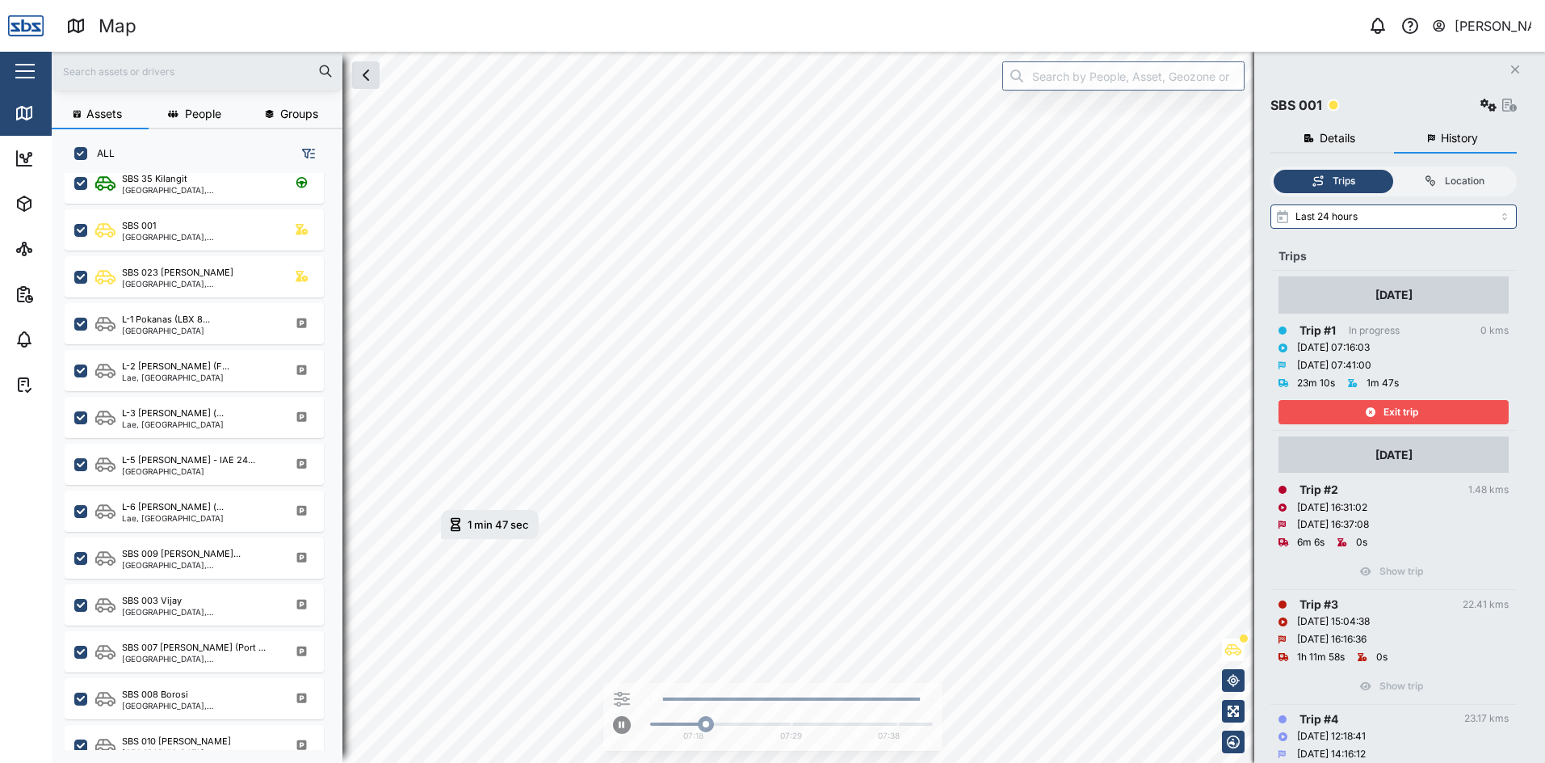
click at [1423, 406] on div "Exit trip" at bounding box center [1392, 412] width 210 height 23
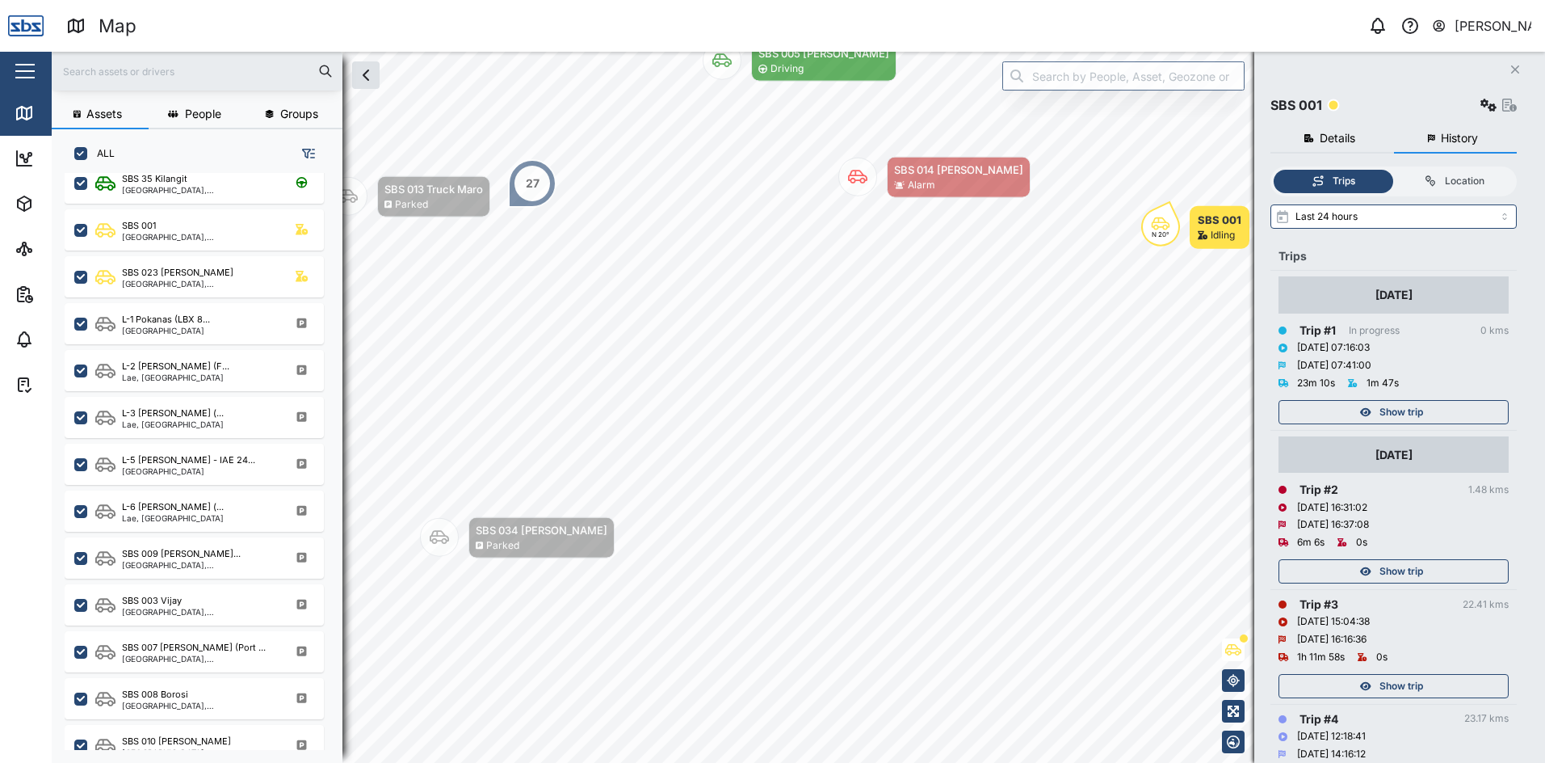
click at [1518, 65] on icon "Close" at bounding box center [1516, 69] width 10 height 13
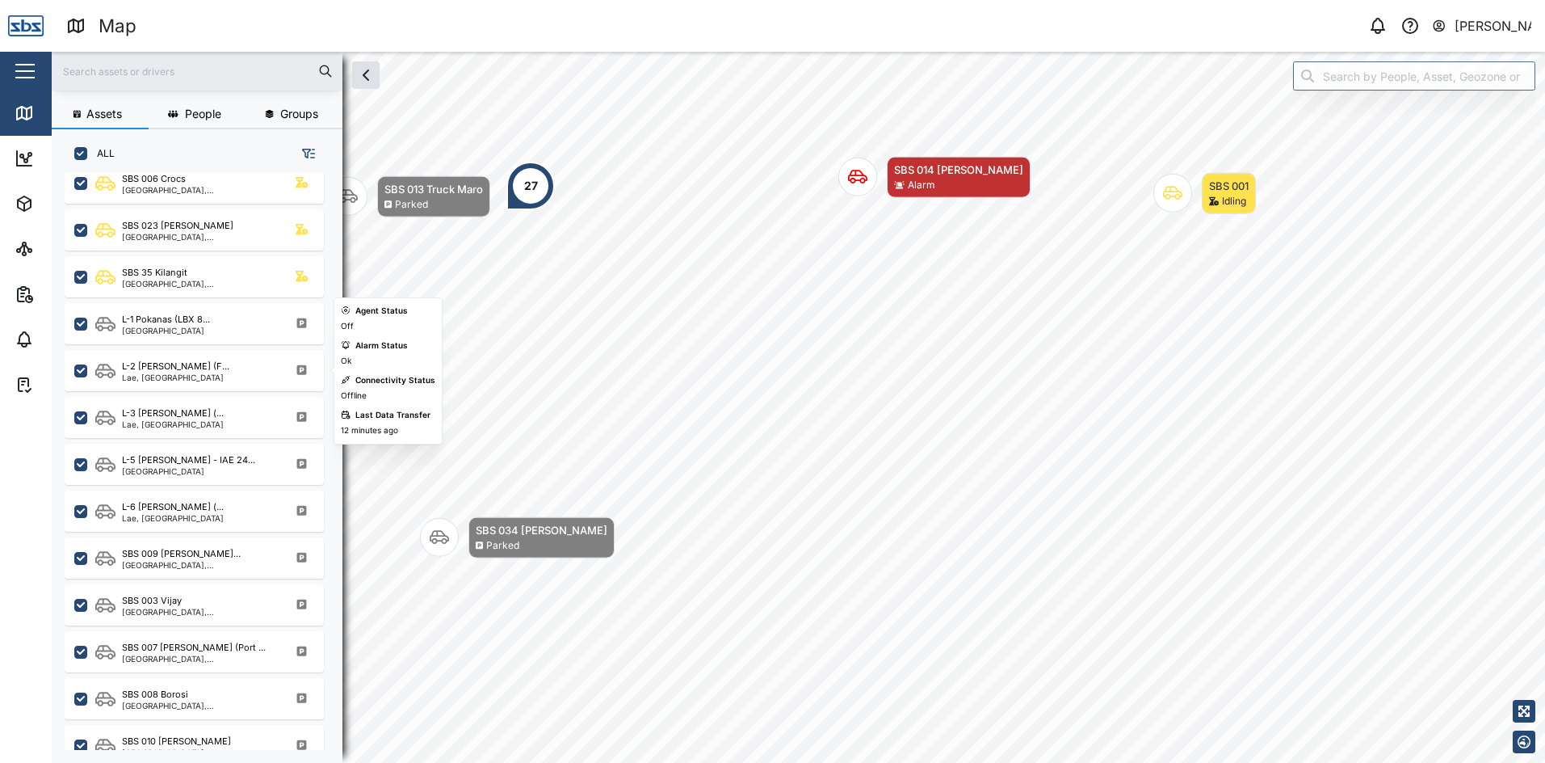
scroll to position [477, 0]
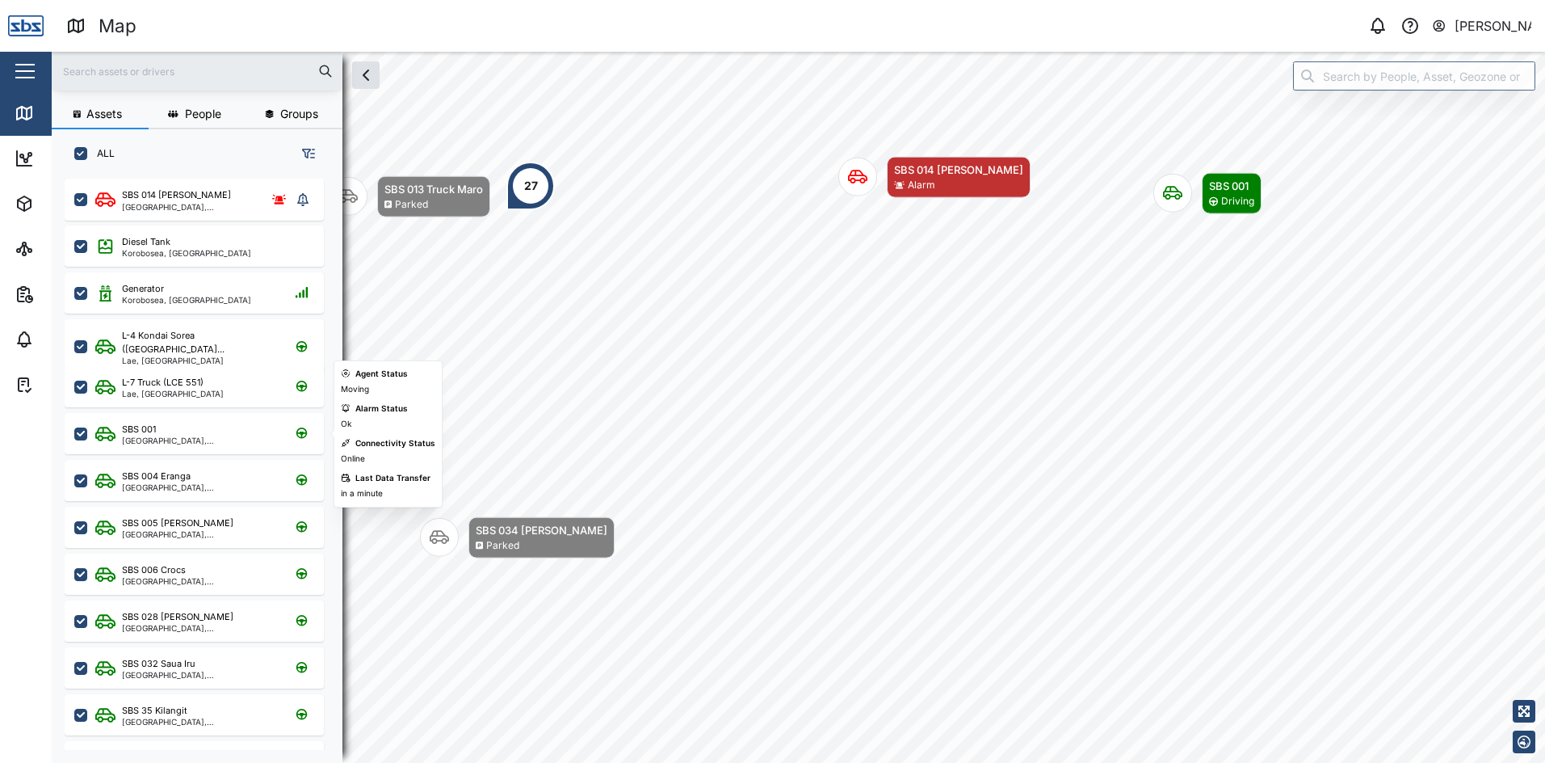
click at [173, 431] on div "SBS 001" at bounding box center [199, 429] width 154 height 14
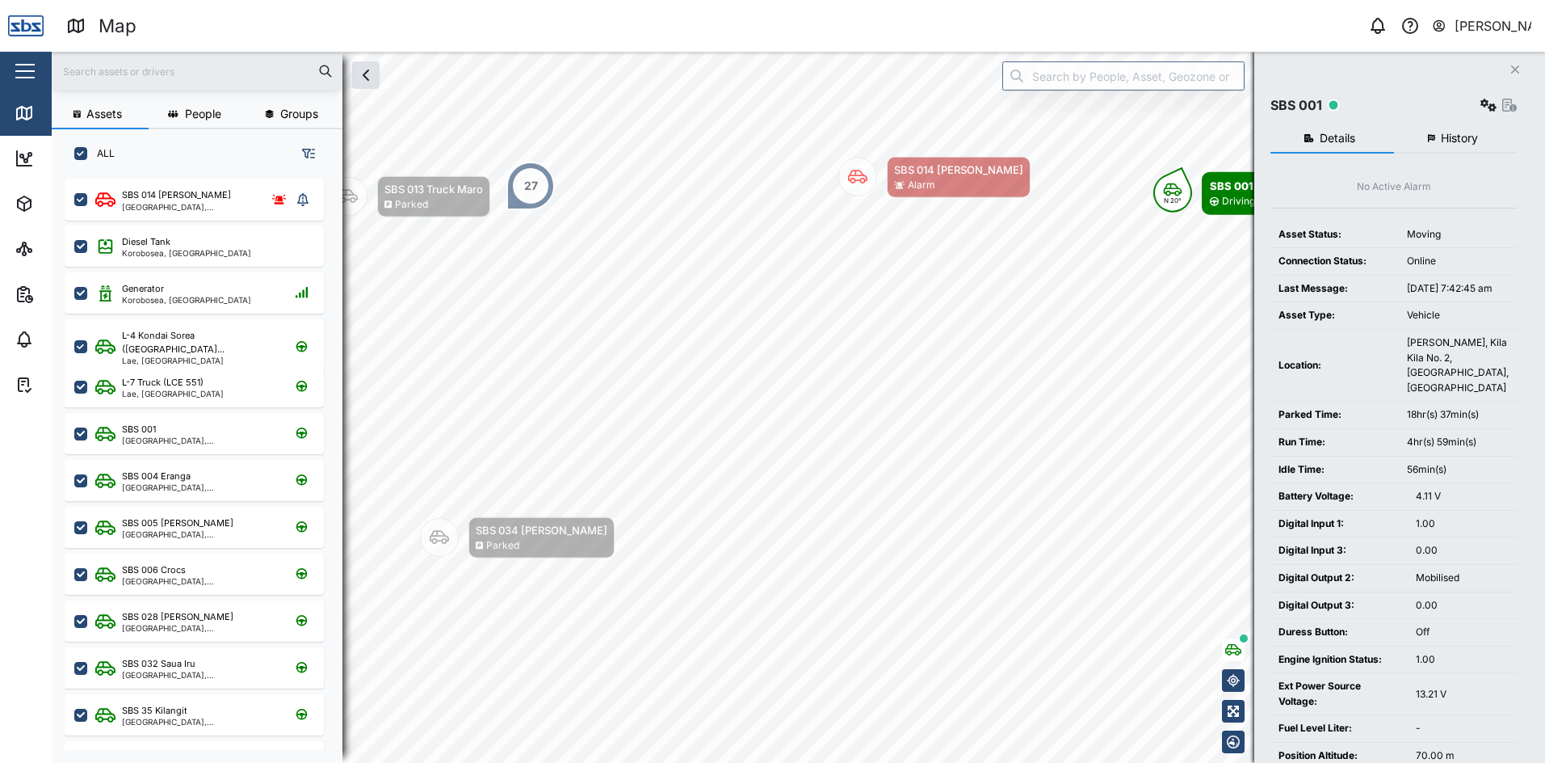
click at [1517, 69] on icon "Close" at bounding box center [1516, 69] width 10 height 13
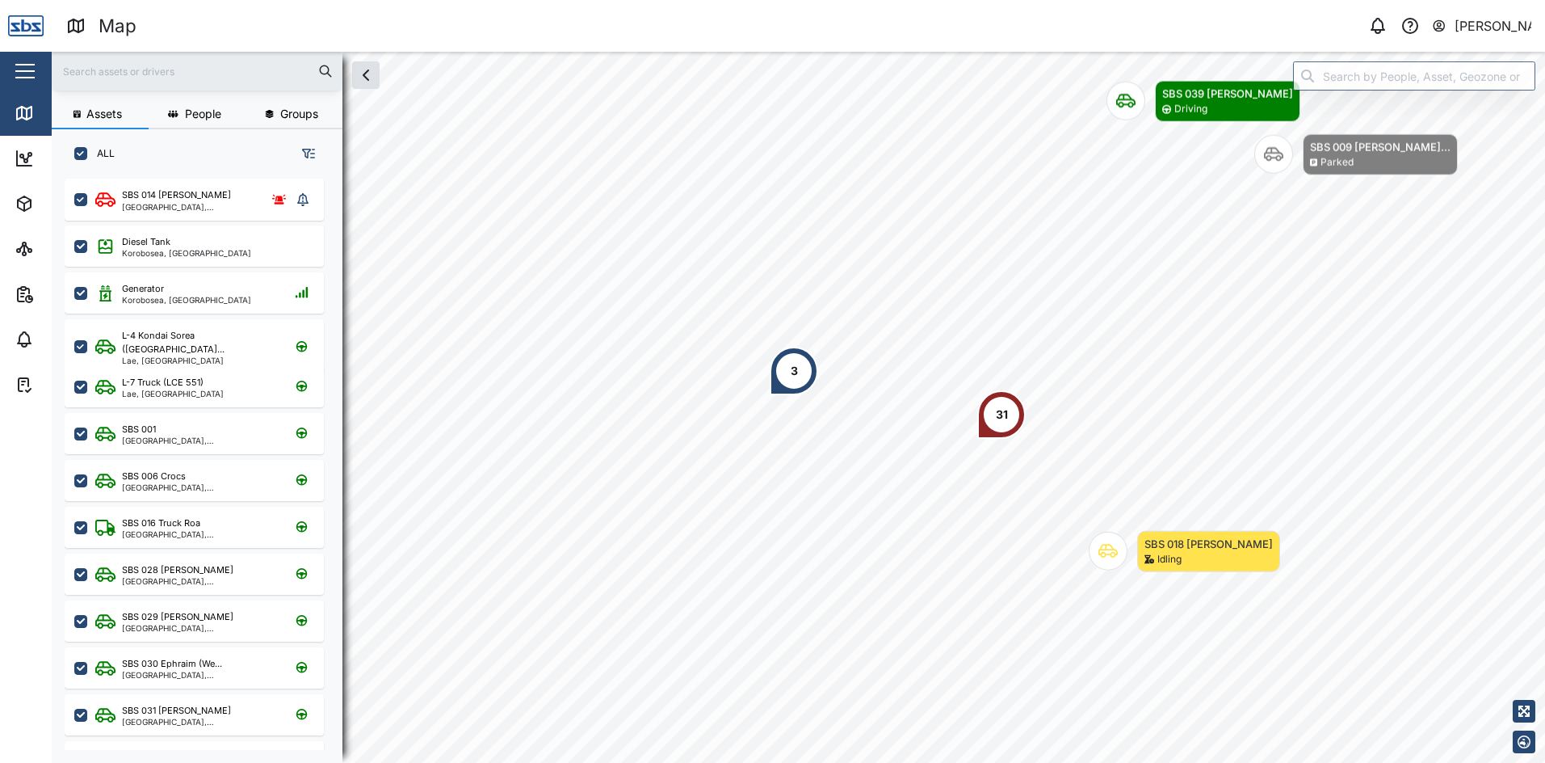
click at [1001, 419] on div "31" at bounding box center [1002, 415] width 12 height 18
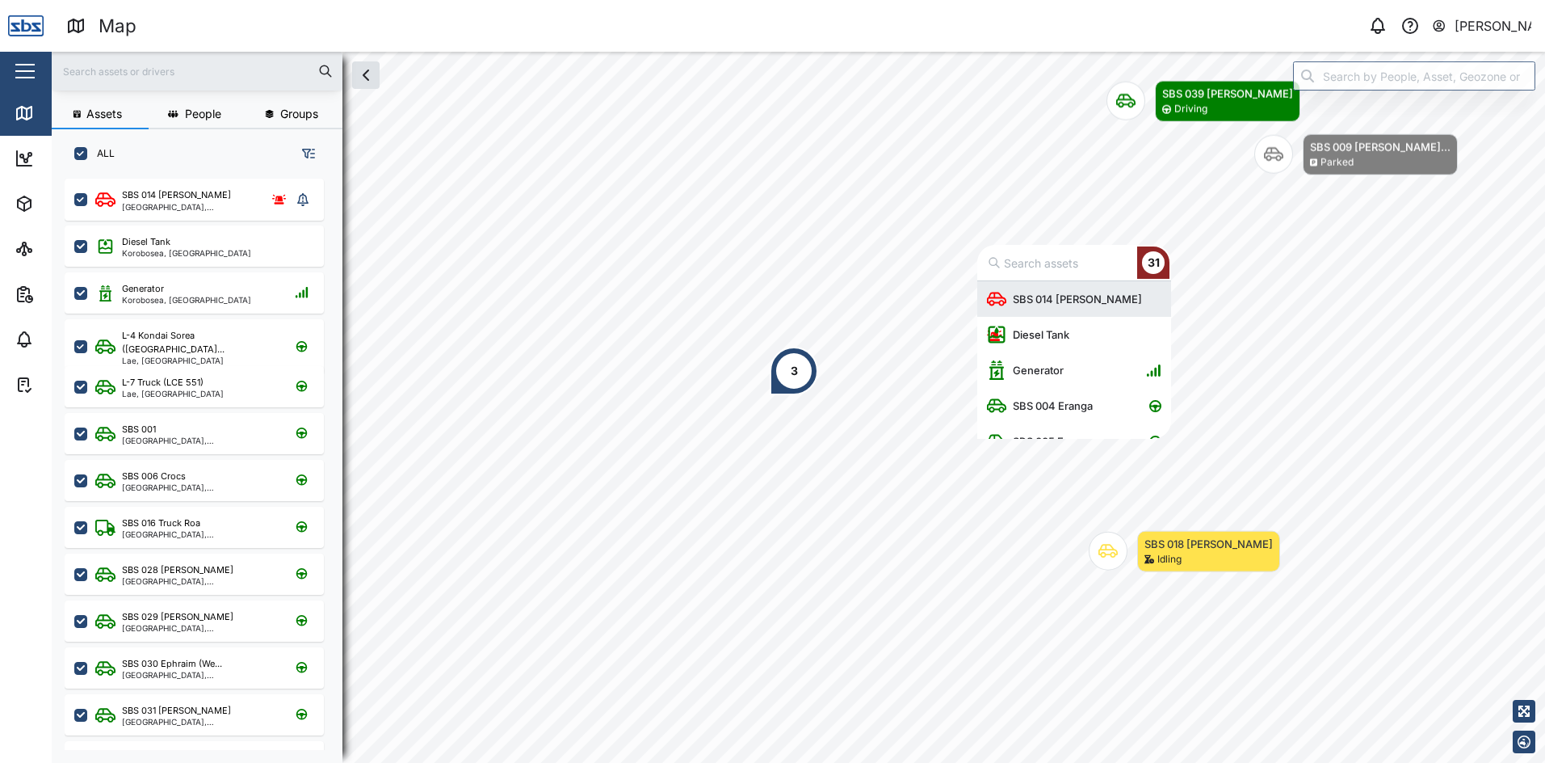
scroll to position [145, 182]
click at [1061, 294] on div "SBS 014 [PERSON_NAME]" at bounding box center [1078, 299] width 142 height 16
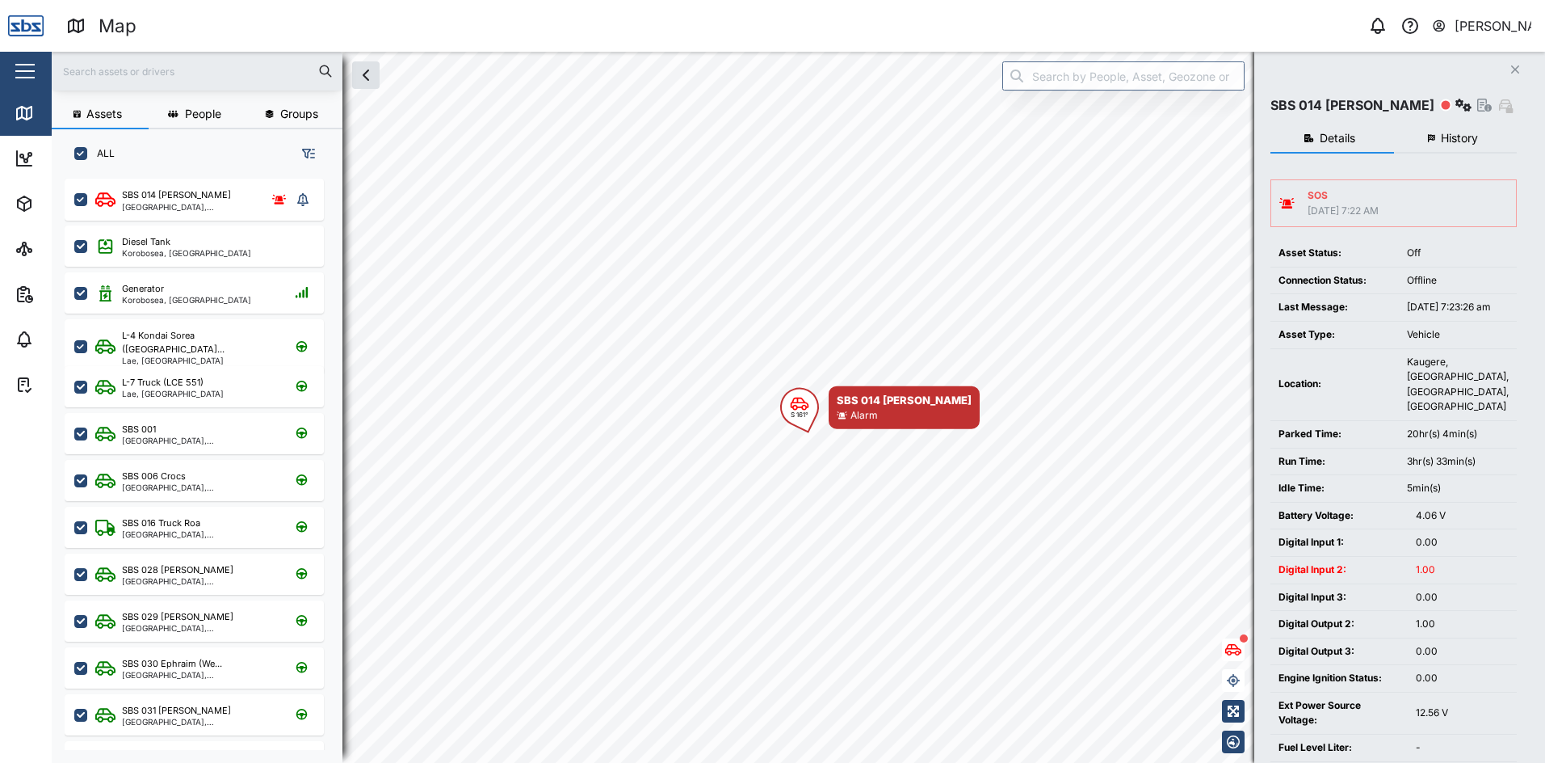
click at [1353, 215] on div "[DATE] 7:22 AM" at bounding box center [1343, 211] width 71 height 15
click at [1510, 64] on button "Close" at bounding box center [1515, 69] width 23 height 23
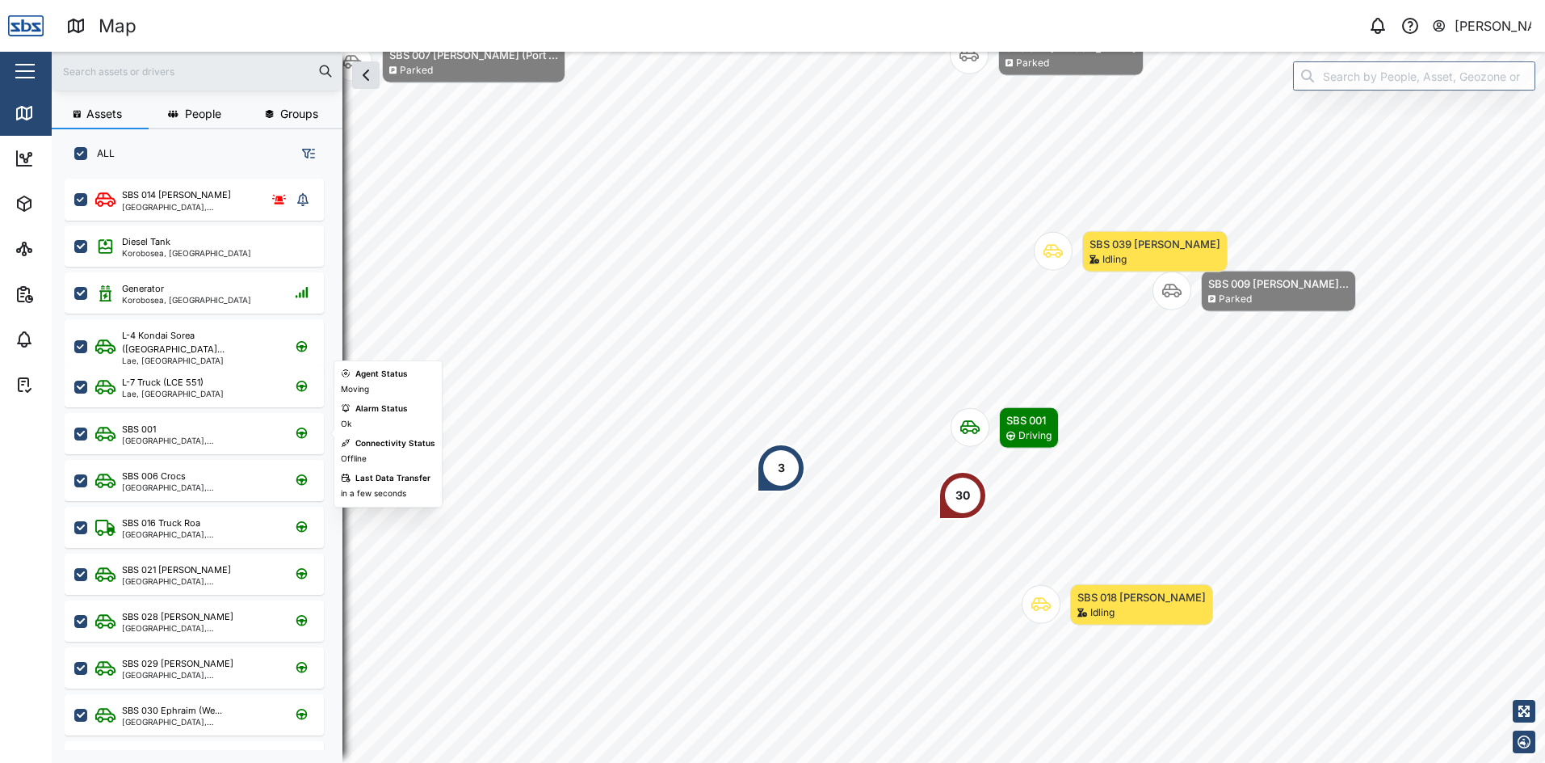
click at [149, 429] on div "SBS 001" at bounding box center [139, 429] width 34 height 14
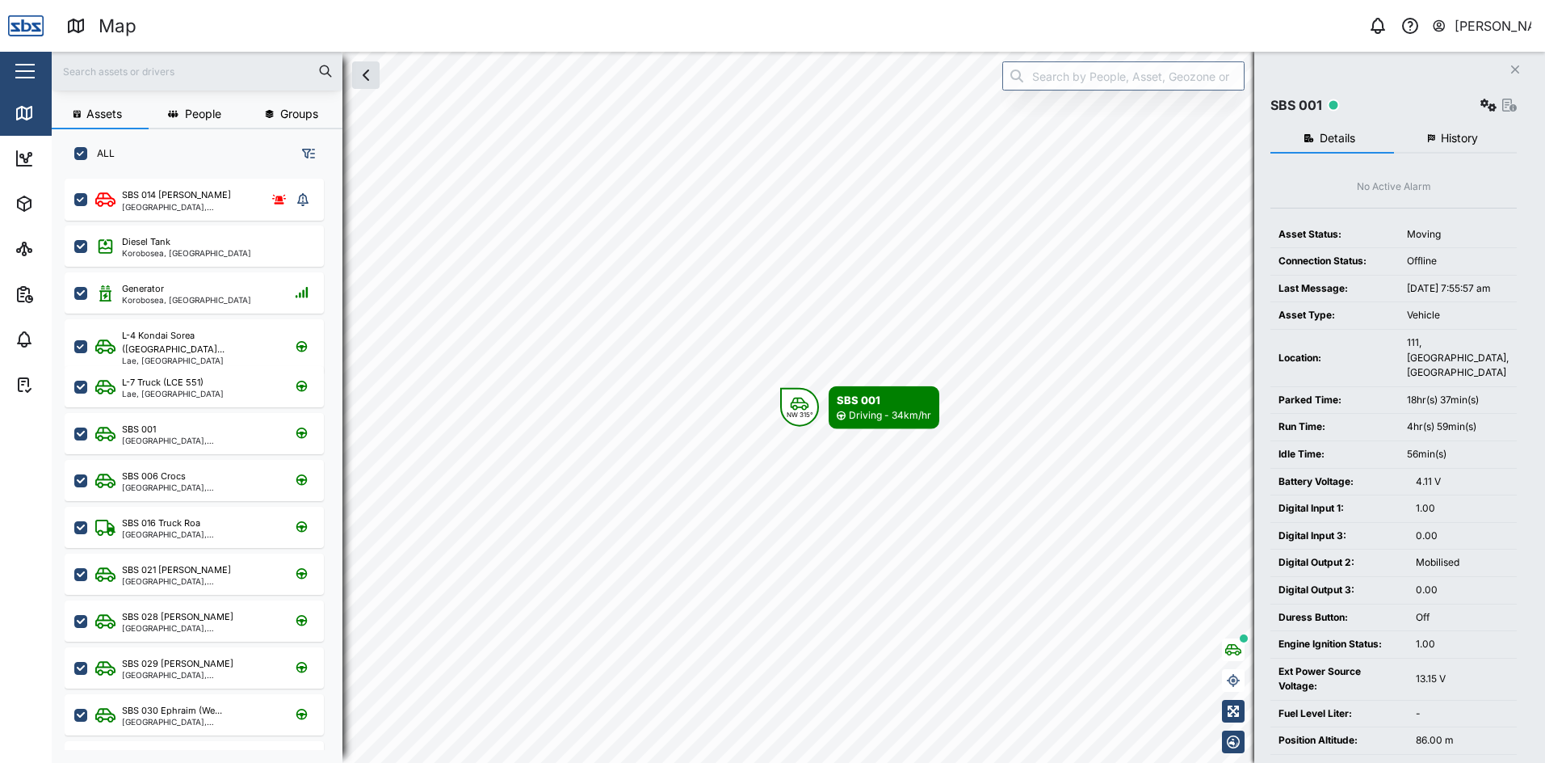
click at [1439, 139] on button "History" at bounding box center [1456, 138] width 124 height 29
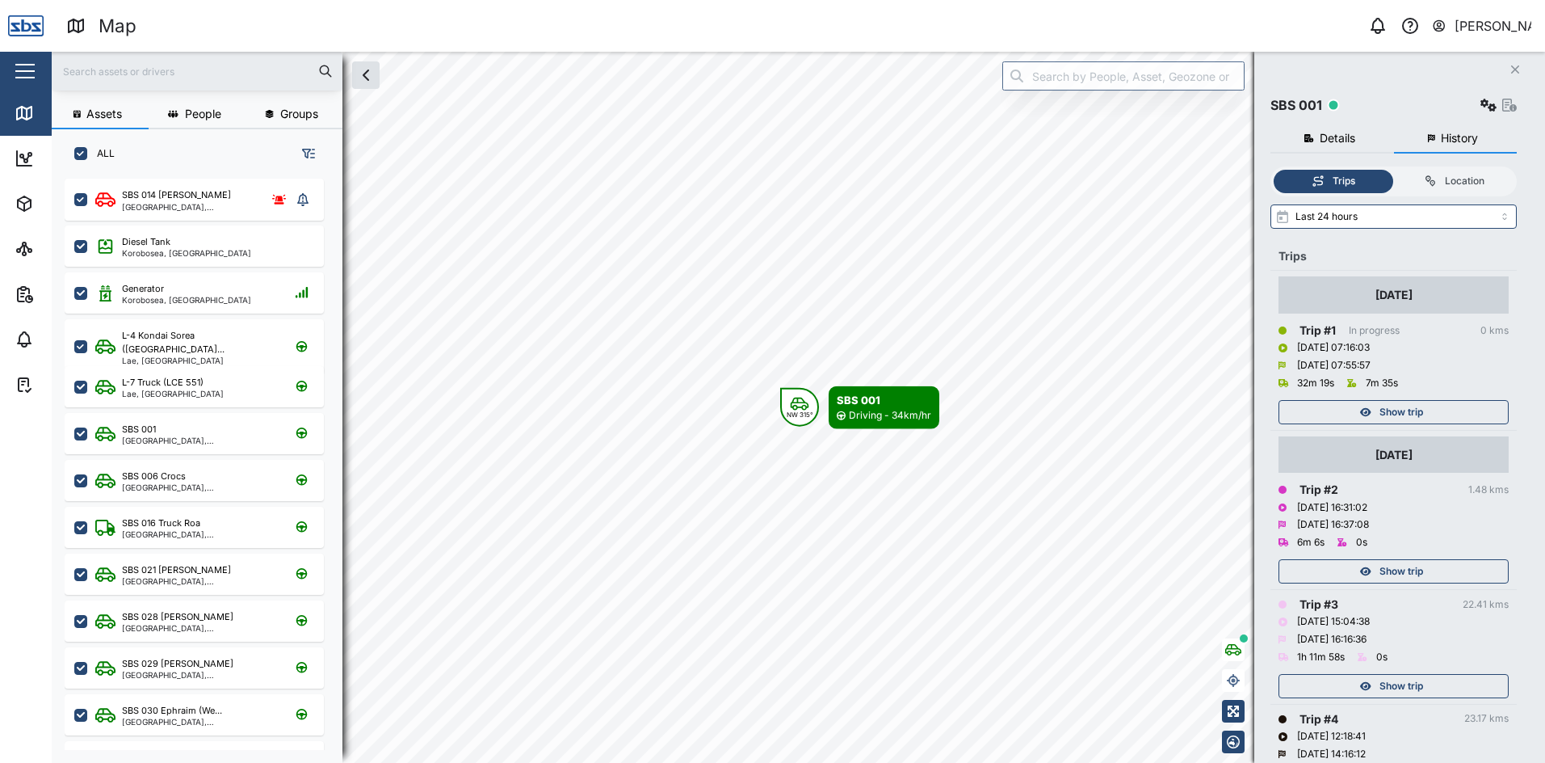
click at [1430, 407] on div "Show trip" at bounding box center [1392, 412] width 210 height 23
